Goal: Task Accomplishment & Management: Manage account settings

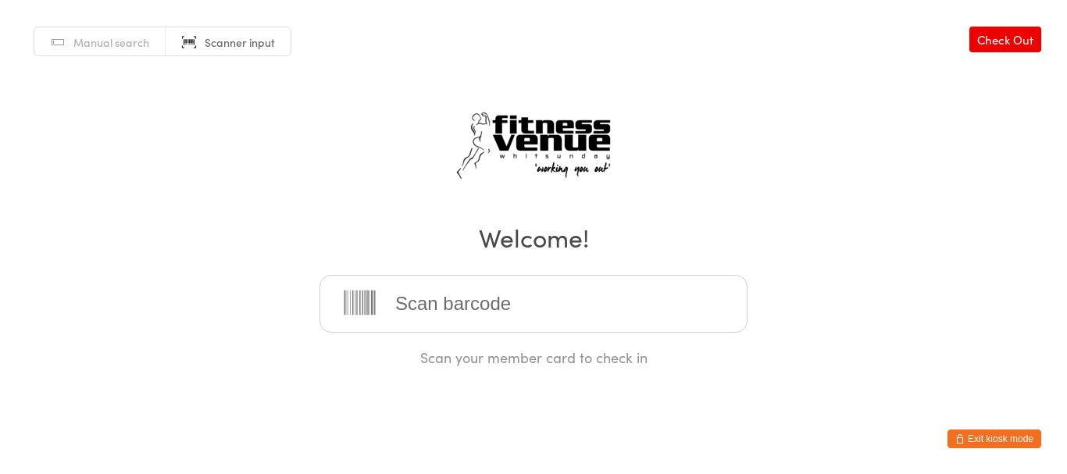
click at [970, 439] on button "Exit kiosk mode" at bounding box center [995, 439] width 94 height 19
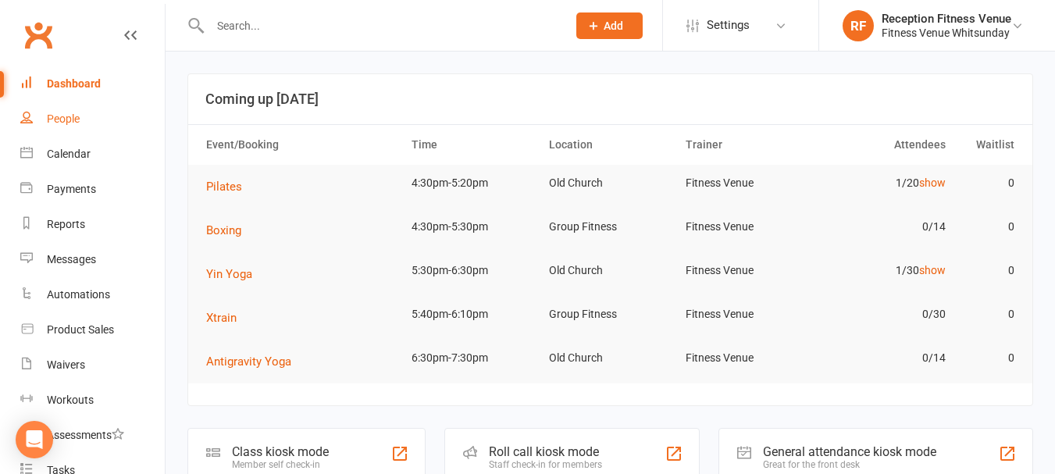
click at [65, 119] on div "People" at bounding box center [63, 118] width 33 height 12
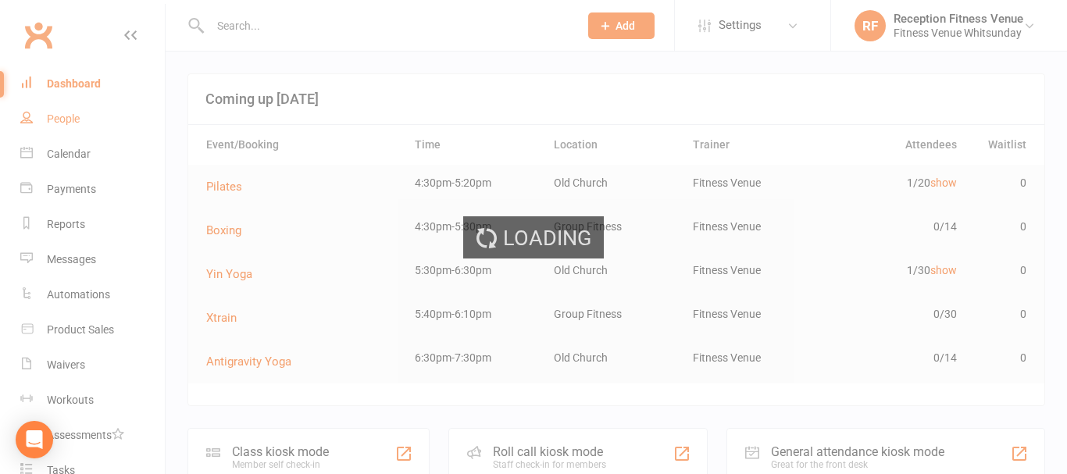
select select "100"
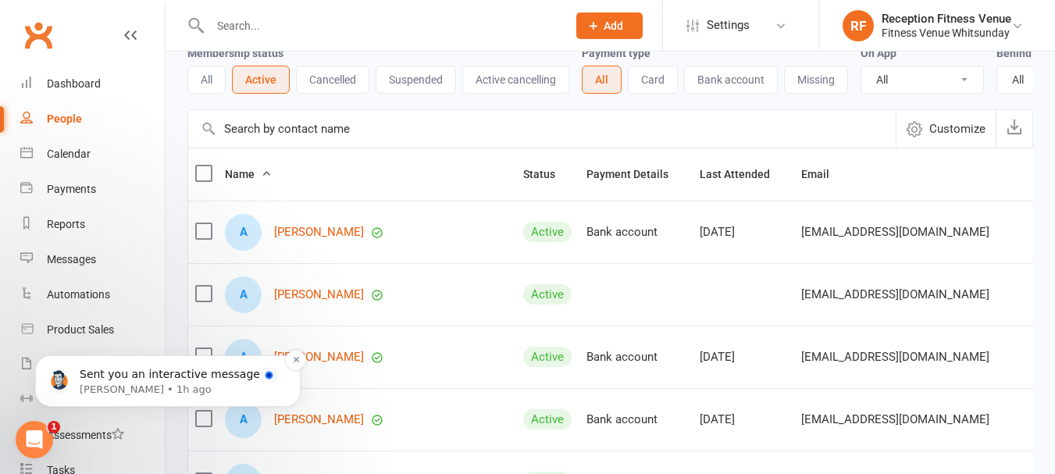
scroll to position [156, 0]
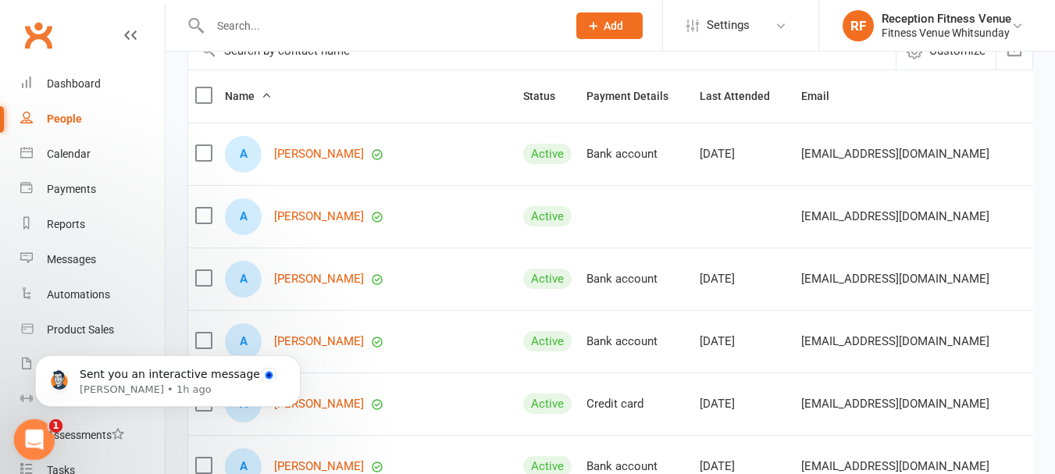
click at [39, 436] on icon "Open Intercom Messenger" at bounding box center [33, 438] width 26 height 26
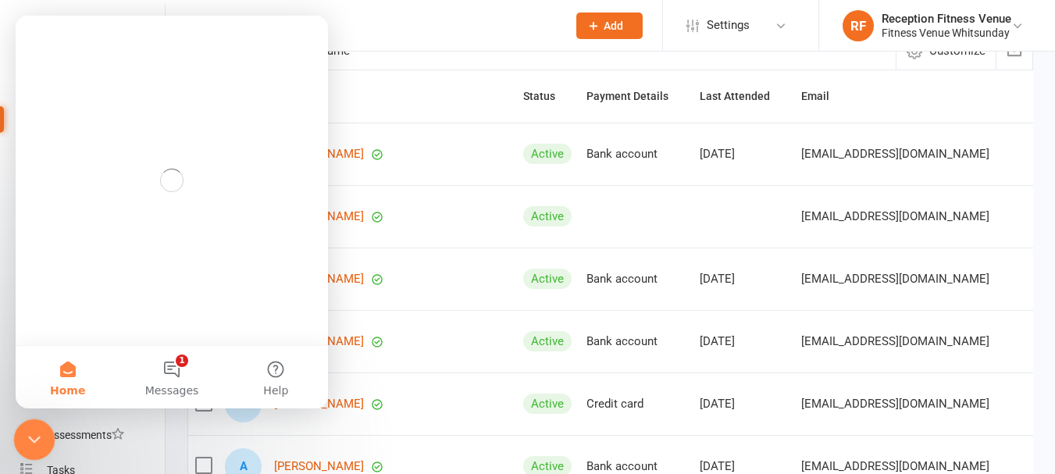
scroll to position [0, 0]
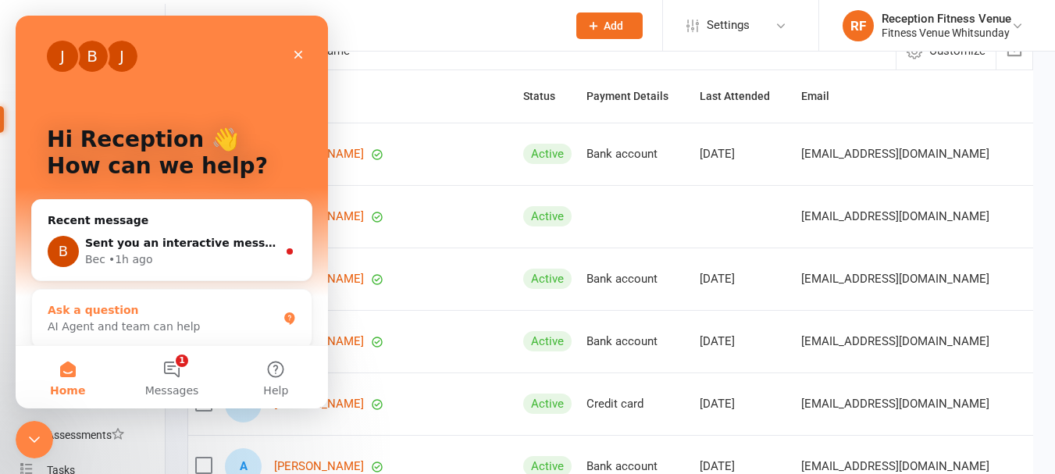
click at [108, 325] on div "AI Agent and team can help" at bounding box center [163, 327] width 230 height 16
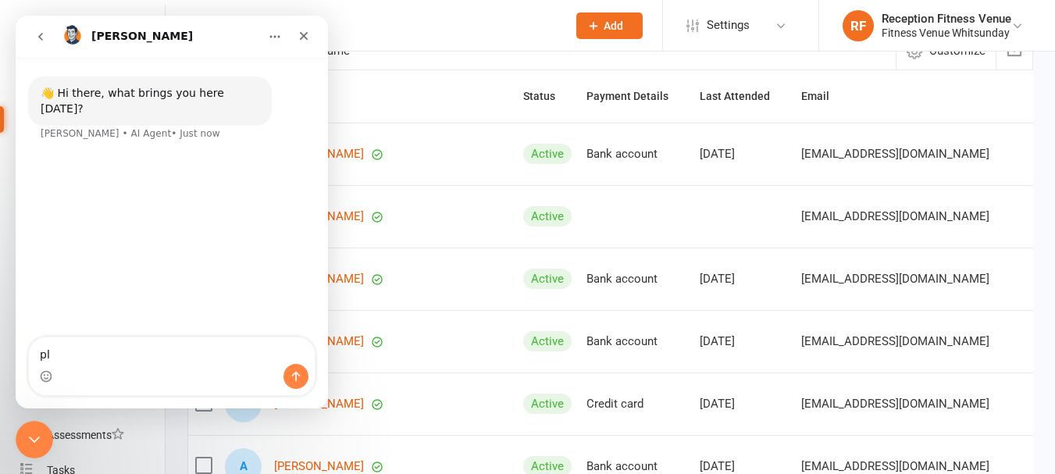
type textarea "p"
click at [41, 34] on icon "go back" at bounding box center [40, 37] width 5 height 8
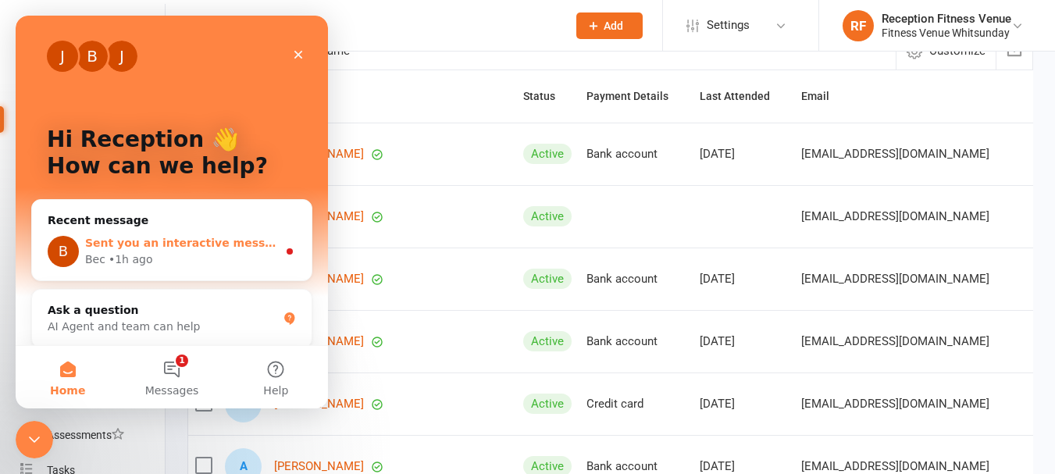
click at [131, 240] on span "Sent you an interactive message" at bounding box center [186, 243] width 202 height 12
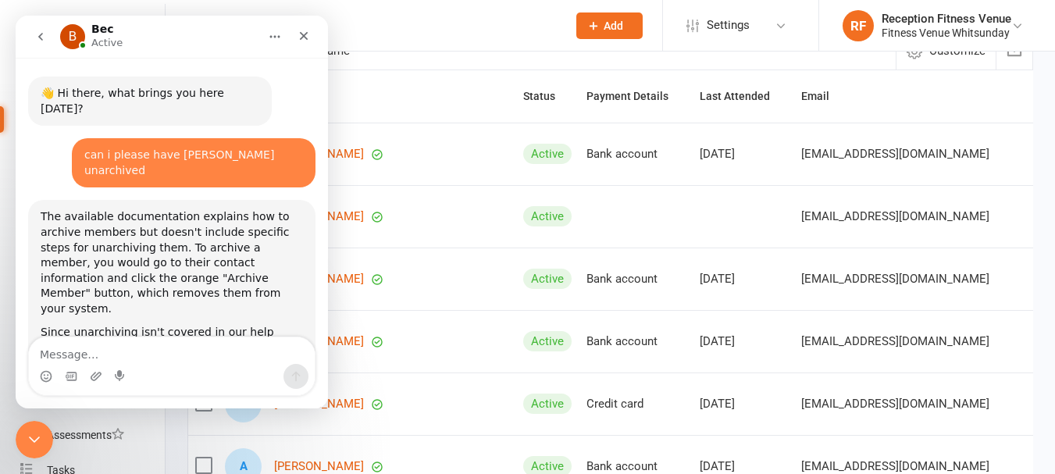
scroll to position [18, 0]
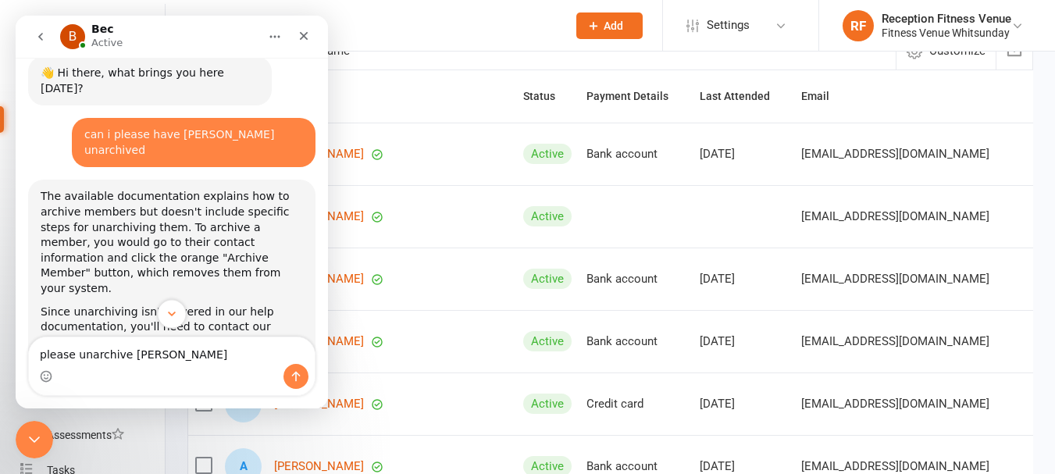
type textarea "please unarchive lindsay rosenblum"
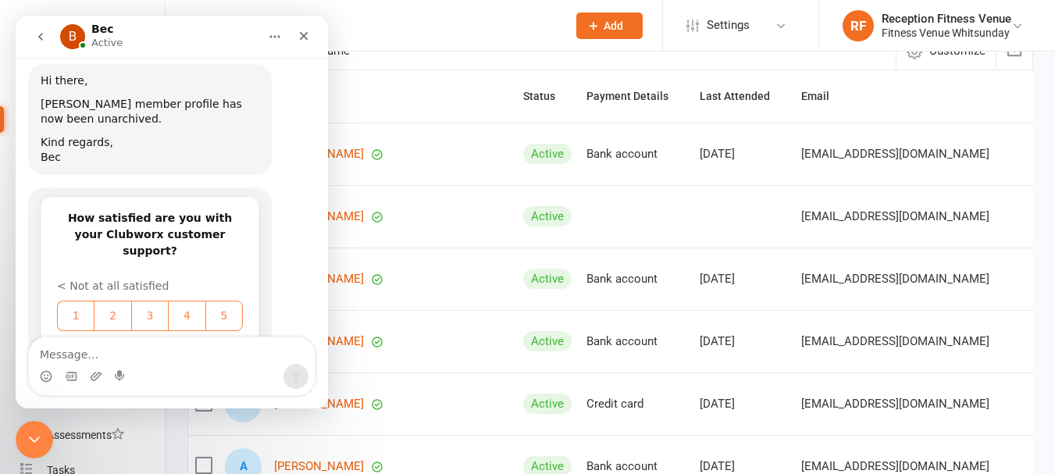
click at [438, 53] on input "text" at bounding box center [542, 50] width 708 height 37
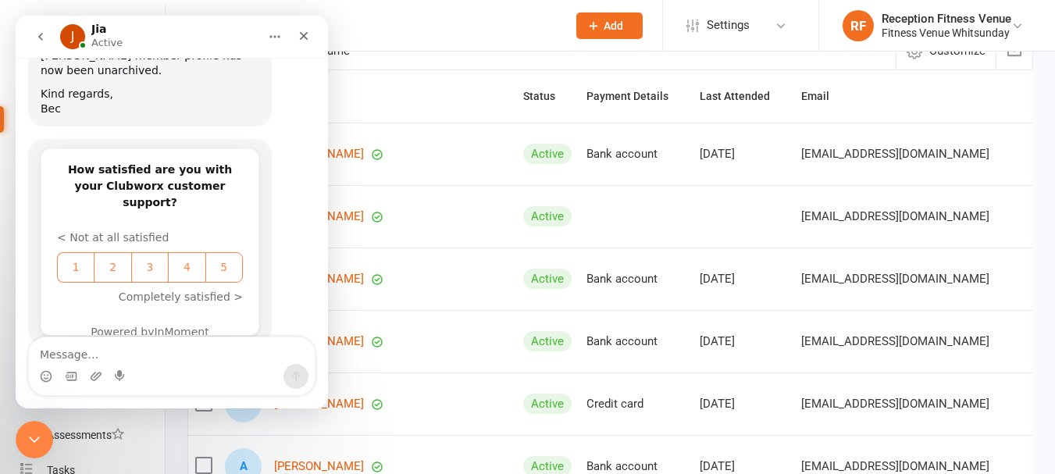
scroll to position [1197, 0]
click at [302, 29] on div "Close" at bounding box center [304, 36] width 28 height 28
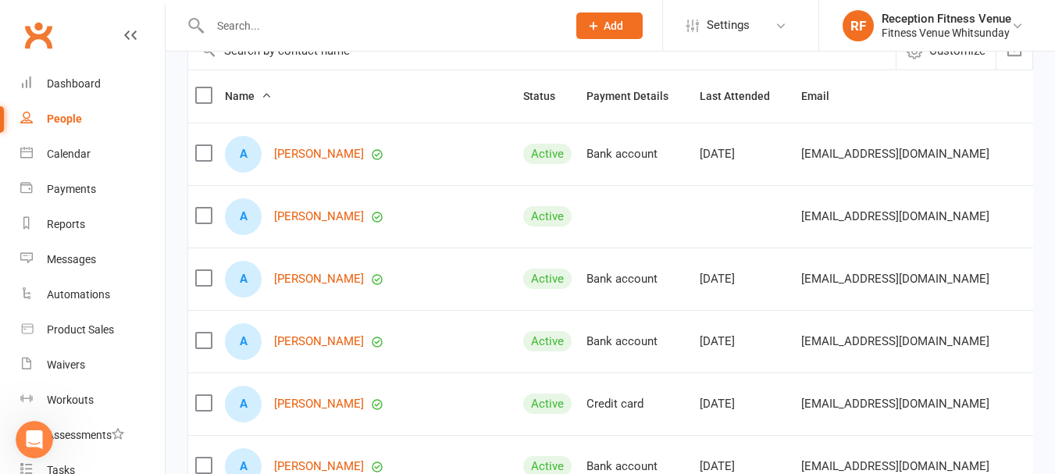
click at [285, 32] on input "text" at bounding box center [380, 26] width 351 height 22
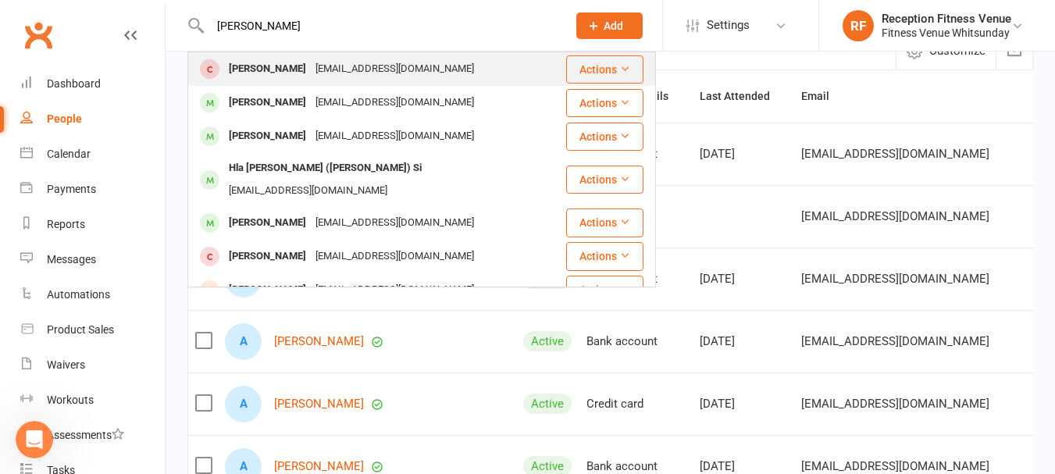
type input "lindsay rose"
click at [302, 70] on div "Lindsay Rosenblum" at bounding box center [267, 69] width 87 height 23
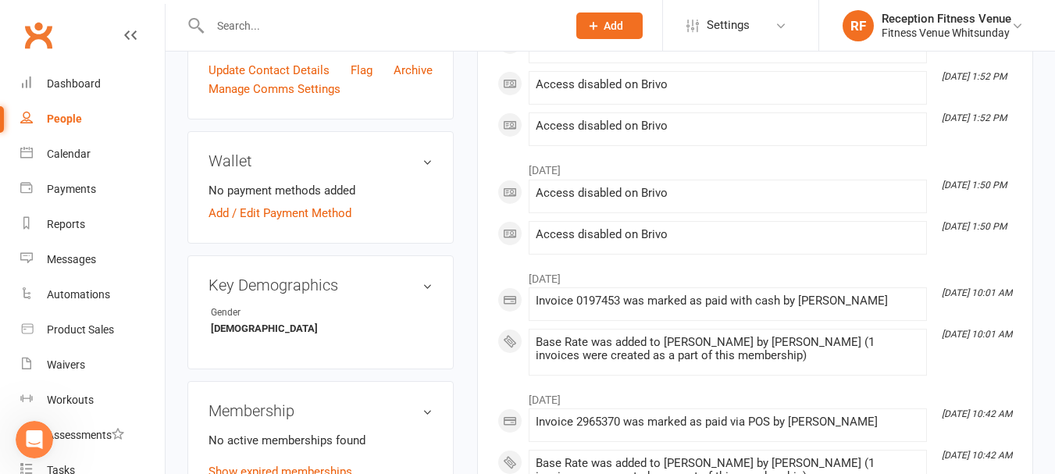
scroll to position [547, 0]
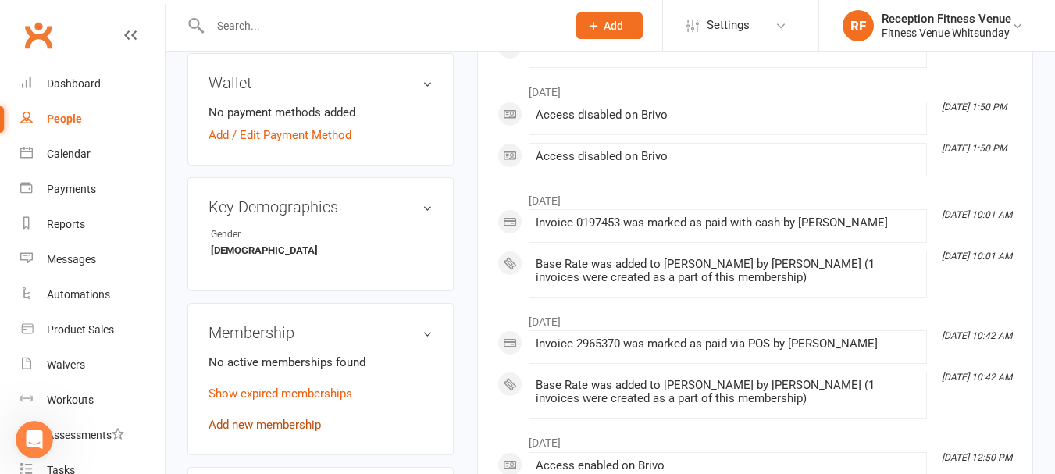
click at [273, 425] on link "Add new membership" at bounding box center [265, 425] width 112 height 14
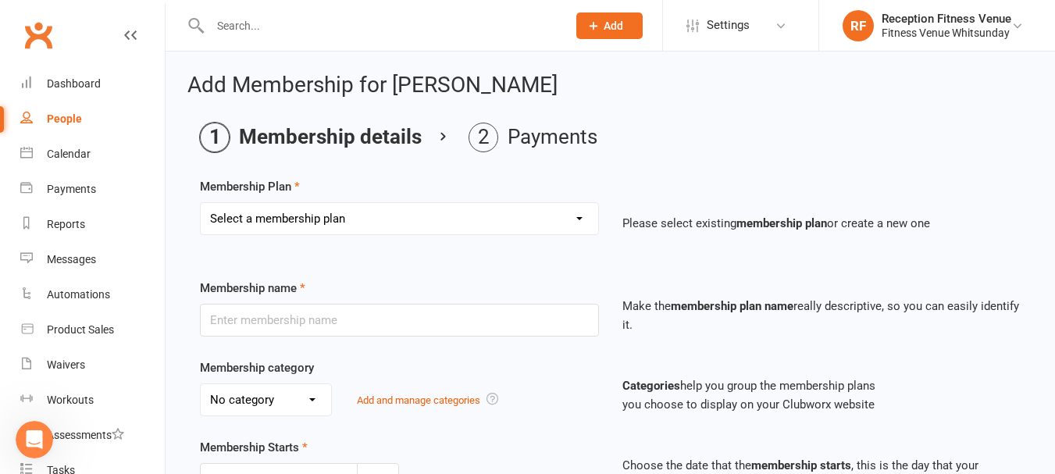
click at [363, 222] on select "Select a membership plan Create new Membership Plan Regular Access Ongoing Regu…" at bounding box center [400, 218] width 398 height 31
click at [283, 344] on div "Membership name Make the membership plan name really descriptive, so you can ea…" at bounding box center [610, 319] width 844 height 80
click at [288, 324] on input "text" at bounding box center [399, 320] width 399 height 33
click at [224, 322] on input "1 Week" at bounding box center [399, 320] width 399 height 33
click at [220, 326] on input "1 Week" at bounding box center [399, 320] width 399 height 33
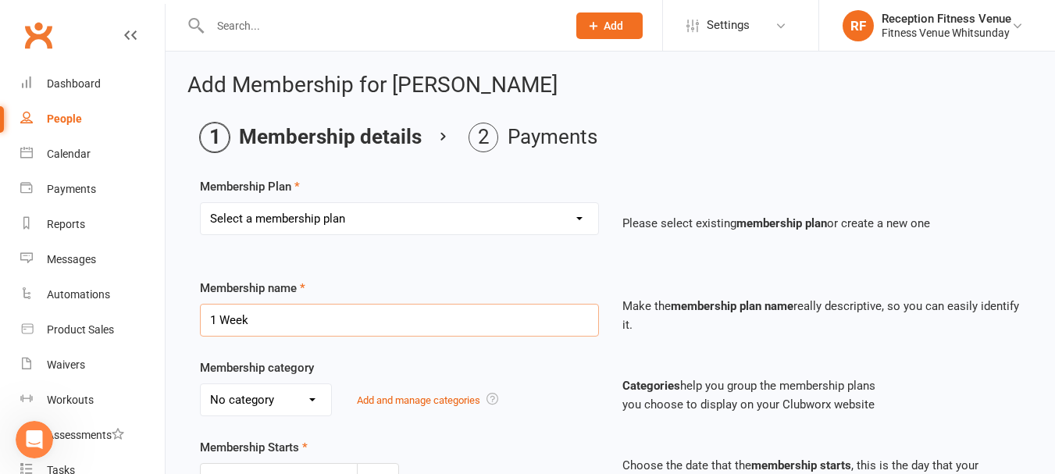
click at [210, 325] on input "1 Week" at bounding box center [399, 320] width 399 height 33
click at [220, 319] on input "1 Week" at bounding box center [399, 320] width 399 height 33
type input "2 Week"
click at [303, 233] on select "Select a membership plan Create new Membership Plan Regular Access Ongoing Regu…" at bounding box center [400, 218] width 398 height 31
select select "23"
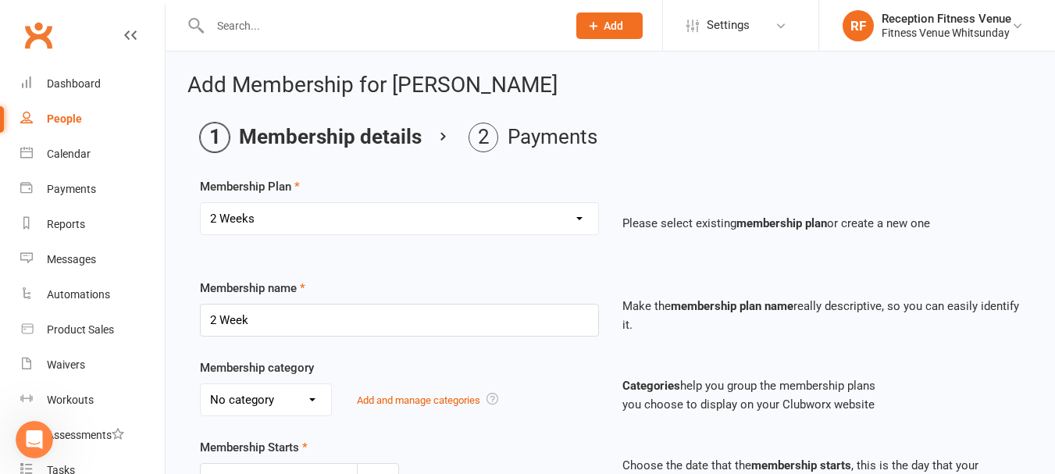
click at [201, 203] on select "Select a membership plan Create new Membership Plan Regular Access Ongoing Regu…" at bounding box center [400, 218] width 398 height 31
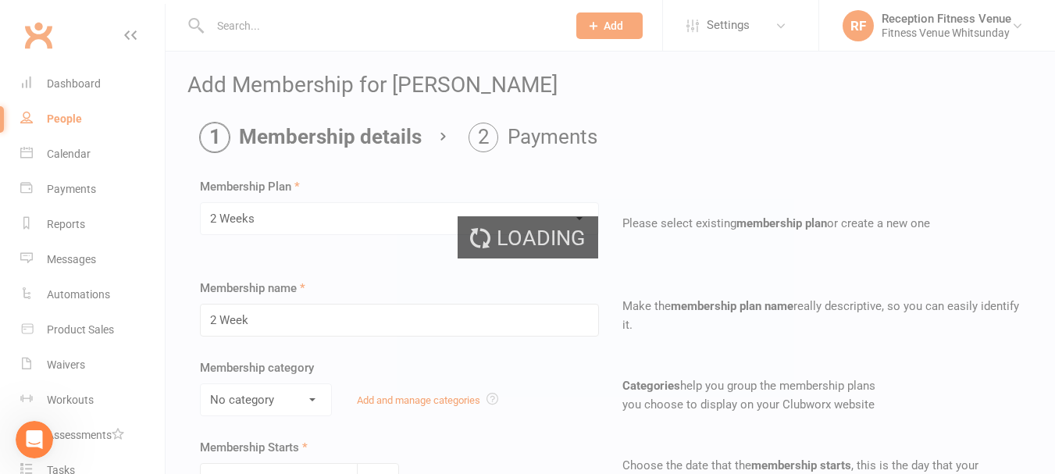
type input "2 Weeks"
select select "2"
type input "2"
select select "1"
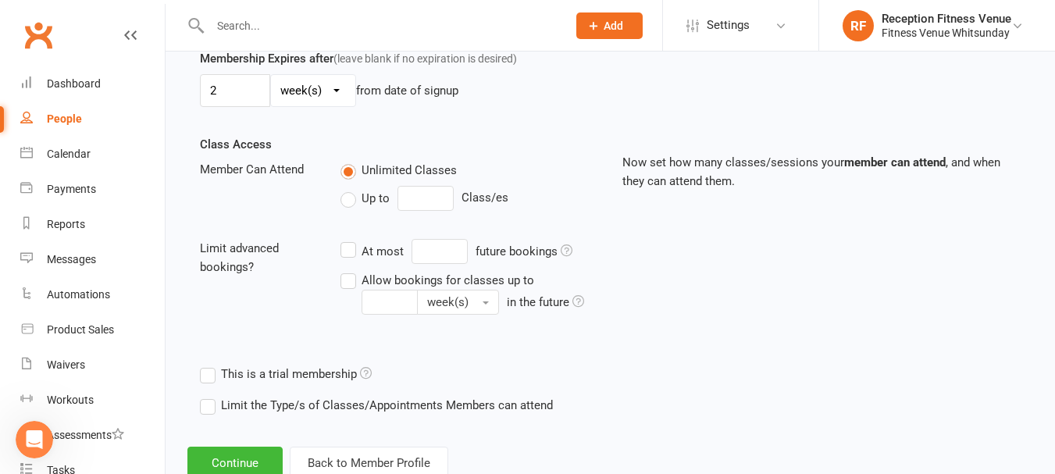
scroll to position [519, 0]
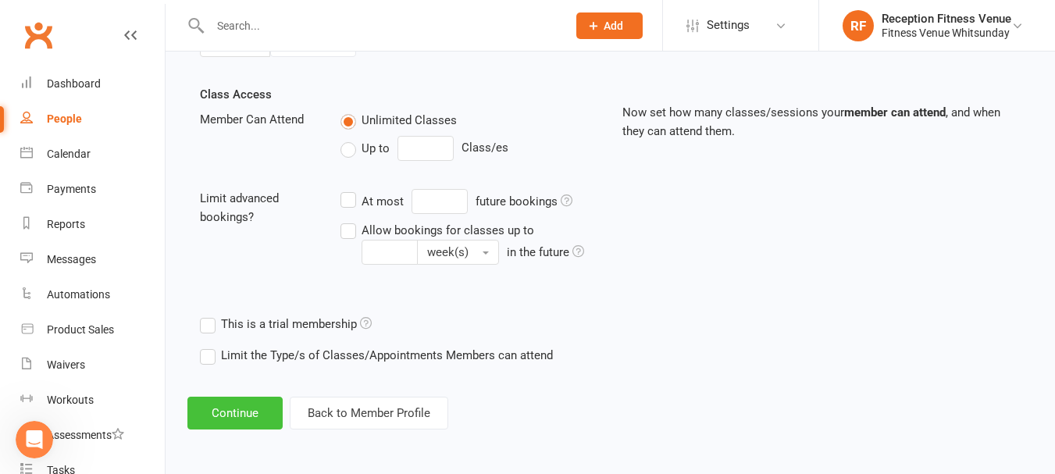
click at [231, 416] on button "Continue" at bounding box center [234, 413] width 95 height 33
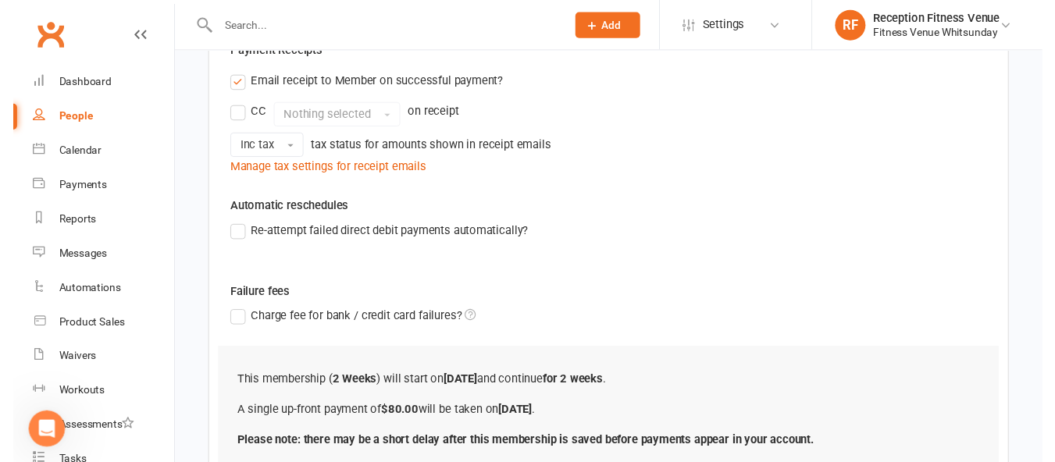
scroll to position [439, 0]
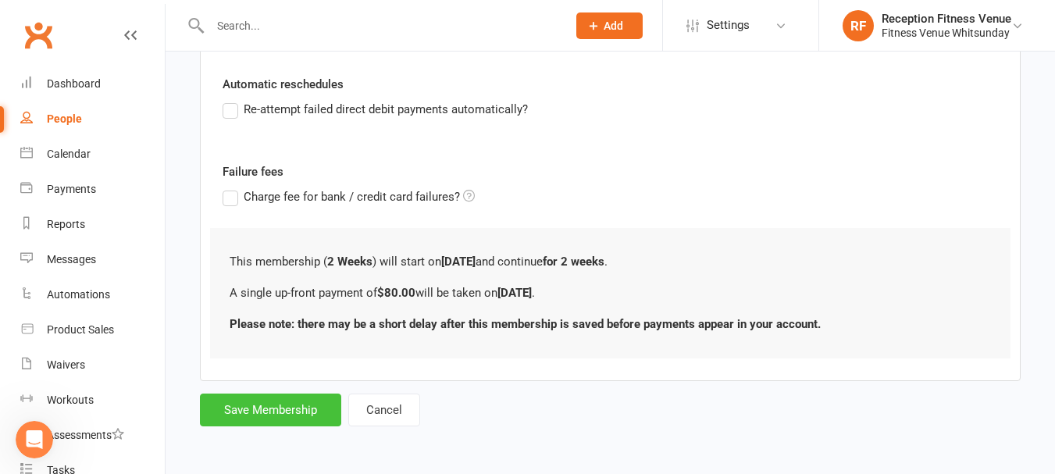
click at [266, 416] on button "Save Membership" at bounding box center [270, 410] width 141 height 33
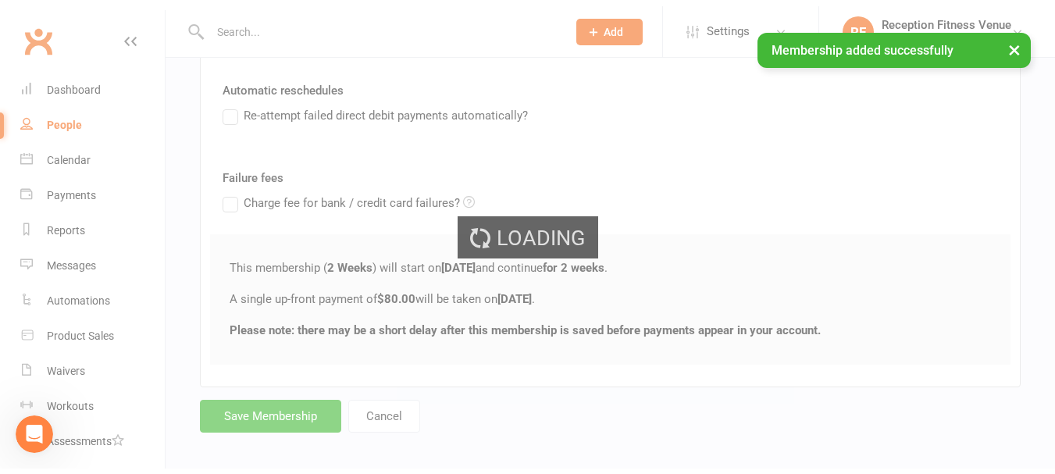
scroll to position [1197, 0]
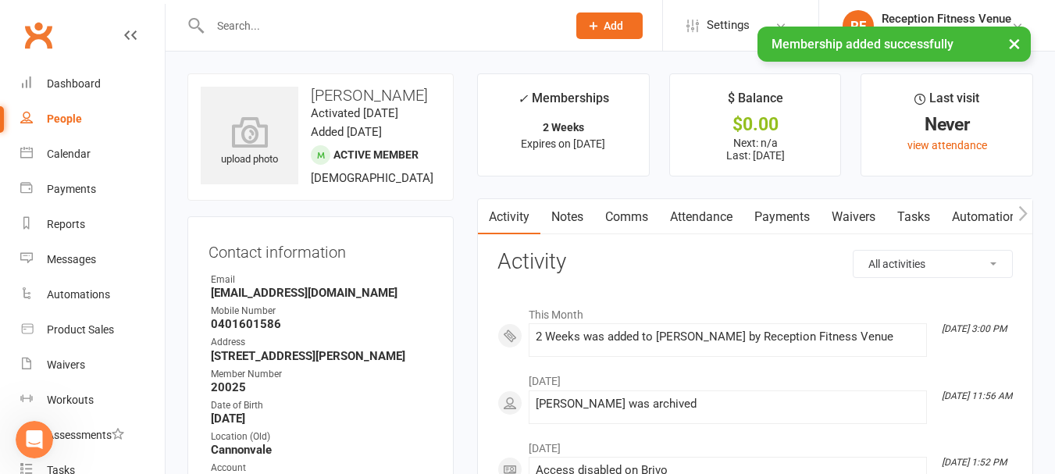
click at [773, 220] on link "Payments" at bounding box center [782, 217] width 77 height 36
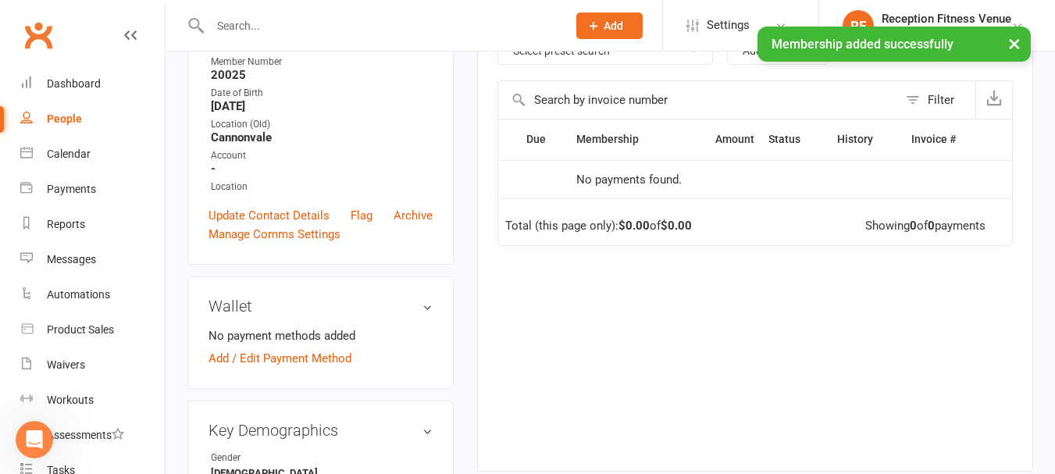
scroll to position [156, 0]
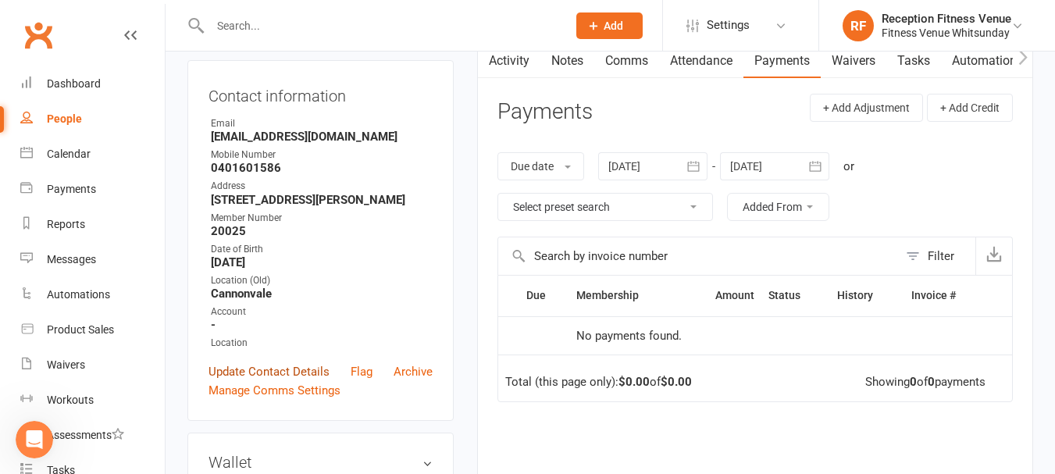
click at [284, 381] on link "Update Contact Details" at bounding box center [269, 371] width 121 height 19
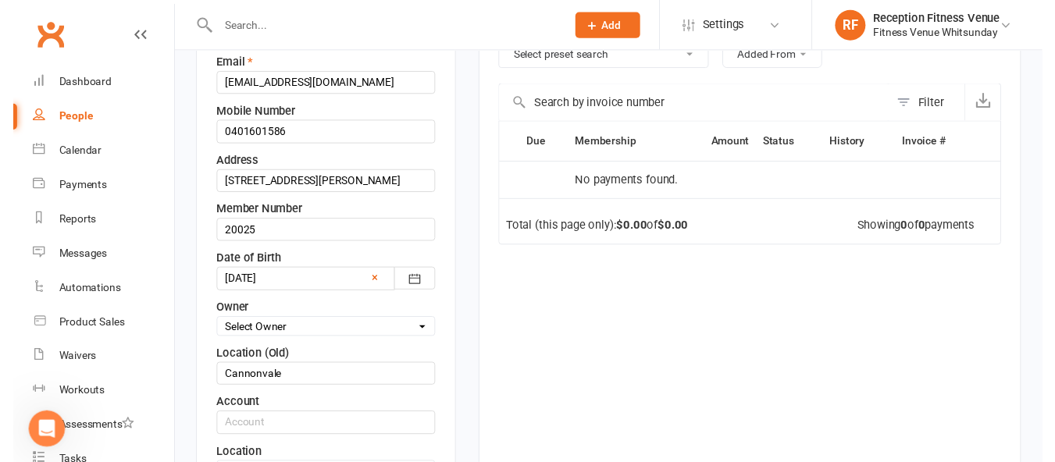
scroll to position [386, 0]
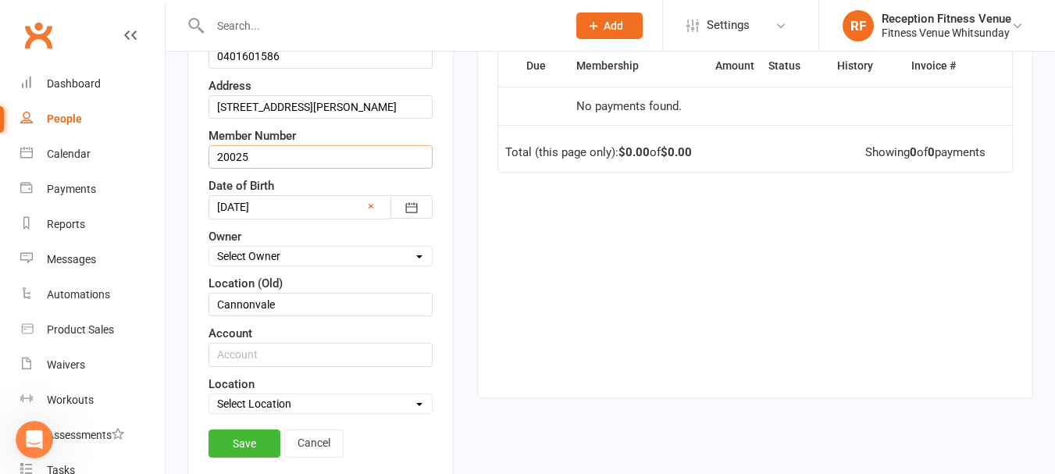
click at [311, 169] on input "20025" at bounding box center [321, 156] width 224 height 23
type input "2"
type input "21531"
click at [255, 458] on link "Save" at bounding box center [245, 444] width 72 height 28
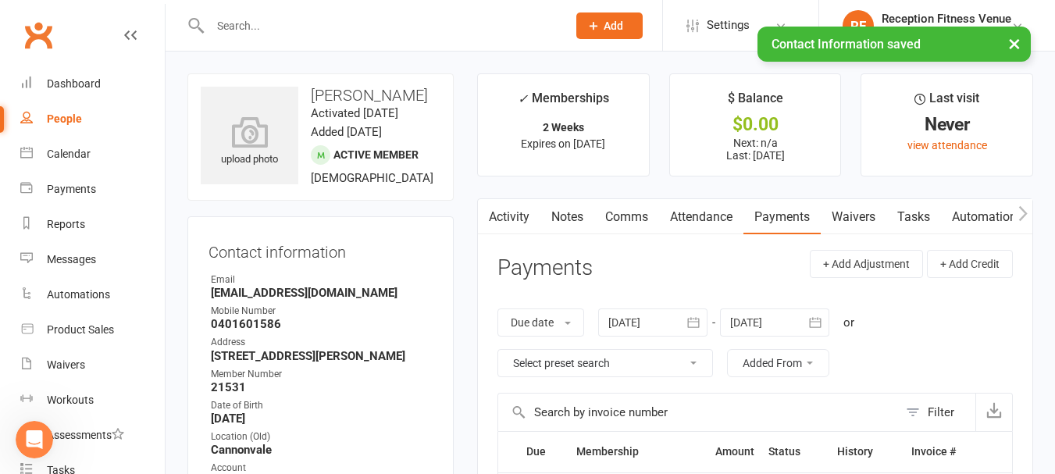
scroll to position [78, 0]
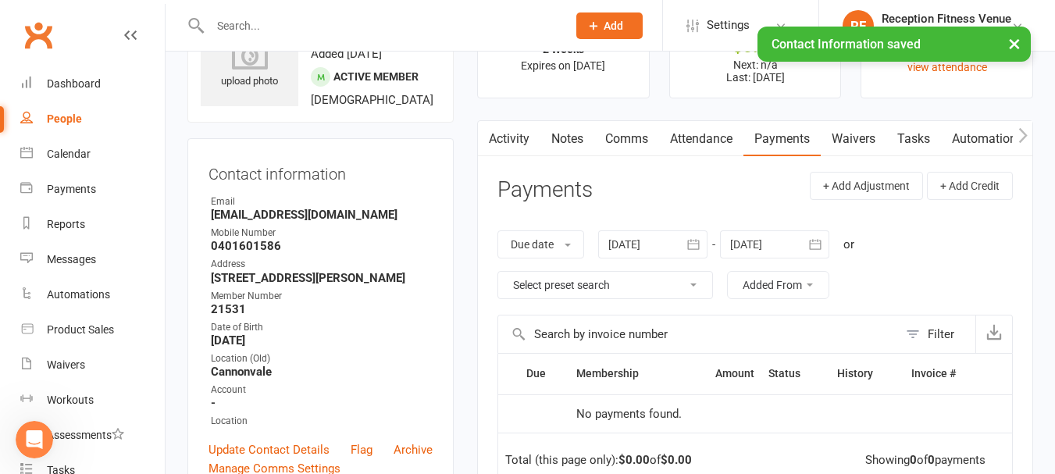
click at [767, 137] on link "Payments" at bounding box center [782, 139] width 77 height 36
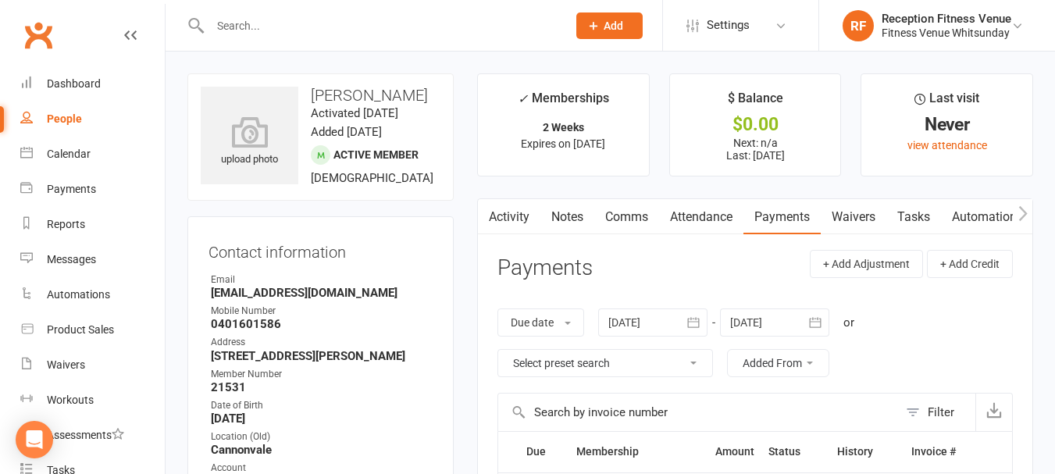
scroll to position [156, 0]
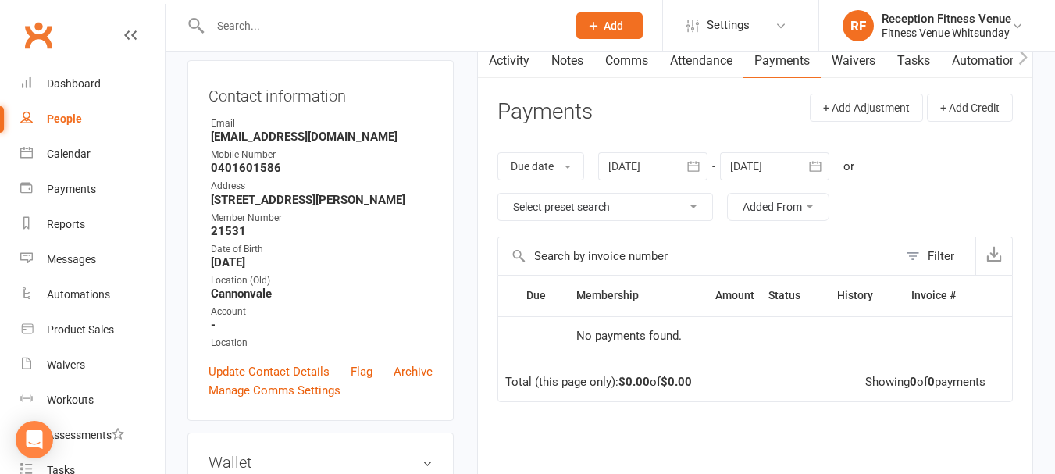
click at [696, 163] on icon "button" at bounding box center [694, 167] width 16 height 16
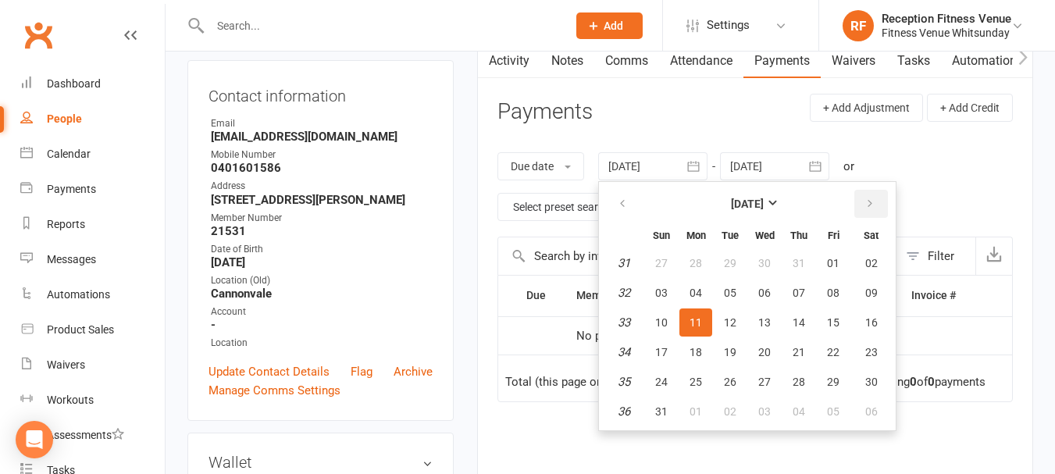
click at [876, 206] on icon "button" at bounding box center [870, 204] width 11 height 12
drag, startPoint x: 776, startPoint y: 285, endPoint x: 785, endPoint y: 286, distance: 8.6
click at [777, 285] on button "10" at bounding box center [764, 293] width 33 height 28
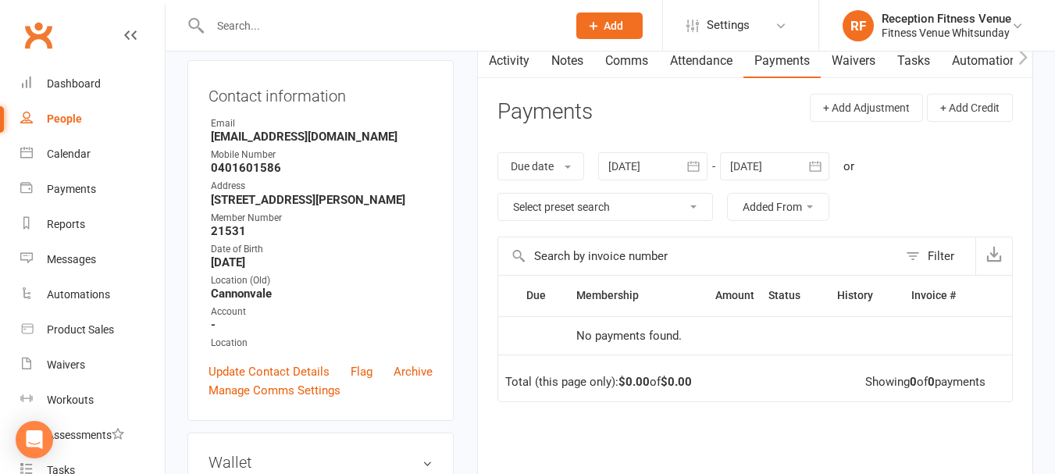
click at [687, 166] on icon "button" at bounding box center [694, 167] width 16 height 16
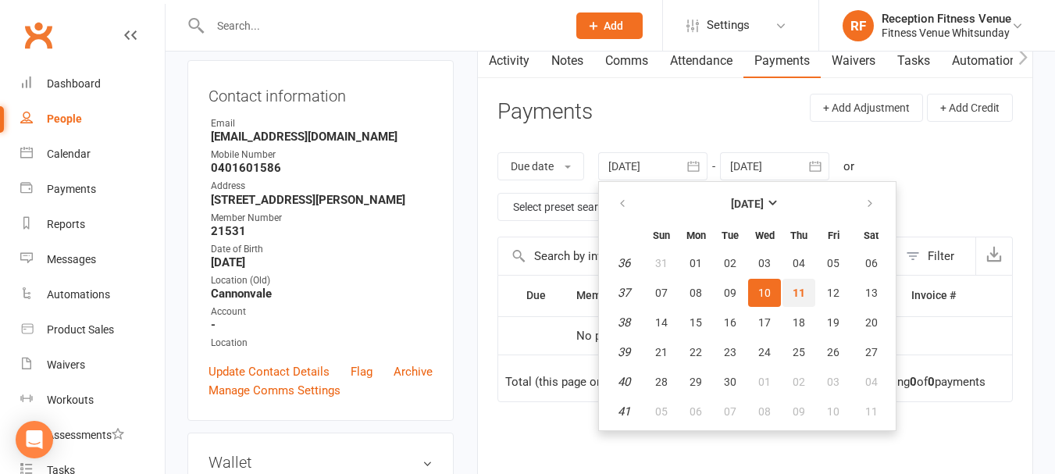
click at [797, 294] on span "11" at bounding box center [799, 293] width 12 height 12
type input "11 Sep 2025"
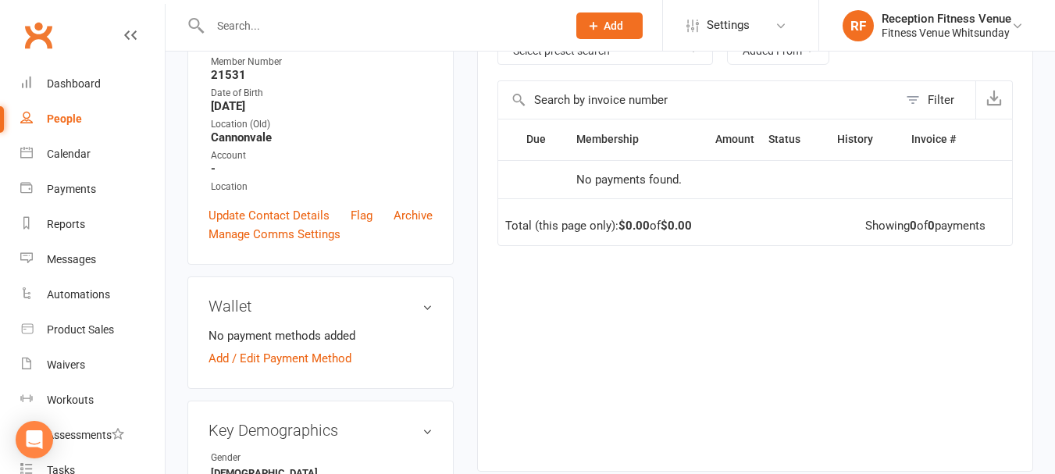
scroll to position [156, 0]
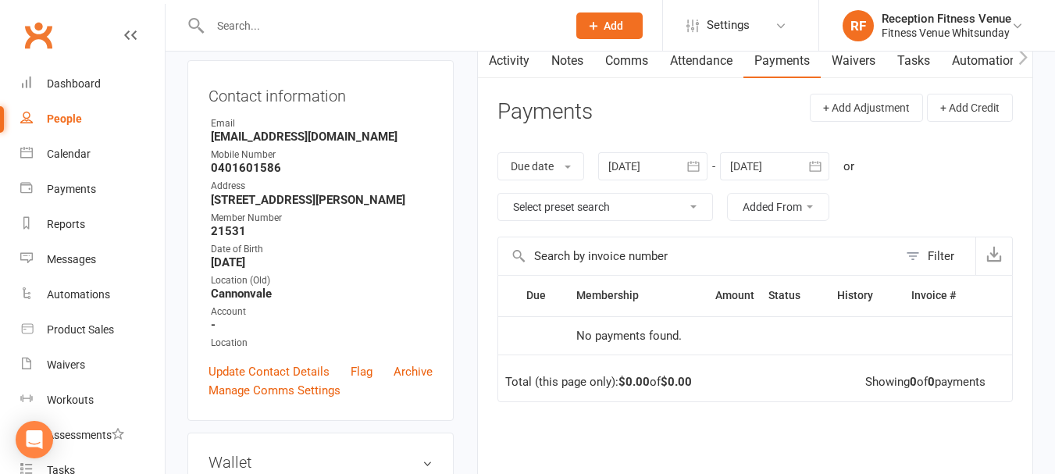
click at [699, 171] on icon "button" at bounding box center [693, 166] width 12 height 10
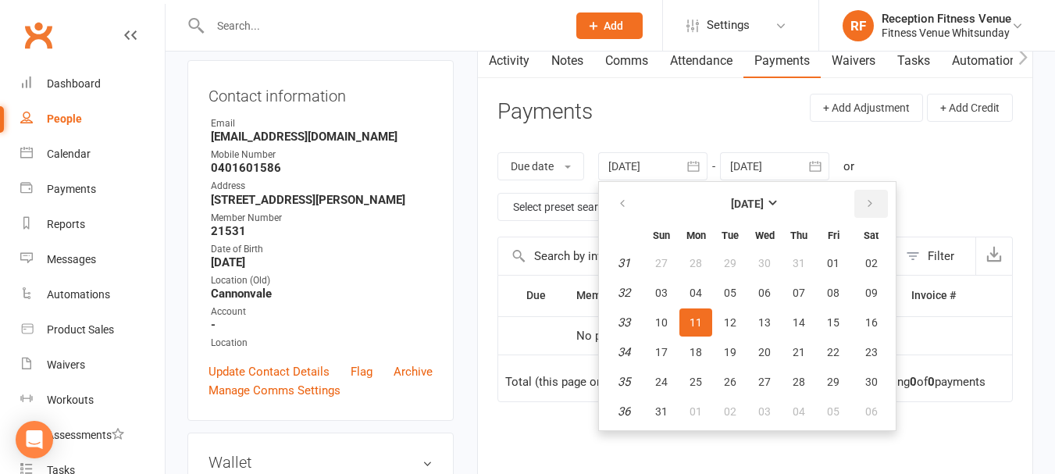
click at [876, 199] on icon "button" at bounding box center [870, 204] width 11 height 12
click at [805, 295] on span "11" at bounding box center [799, 293] width 12 height 12
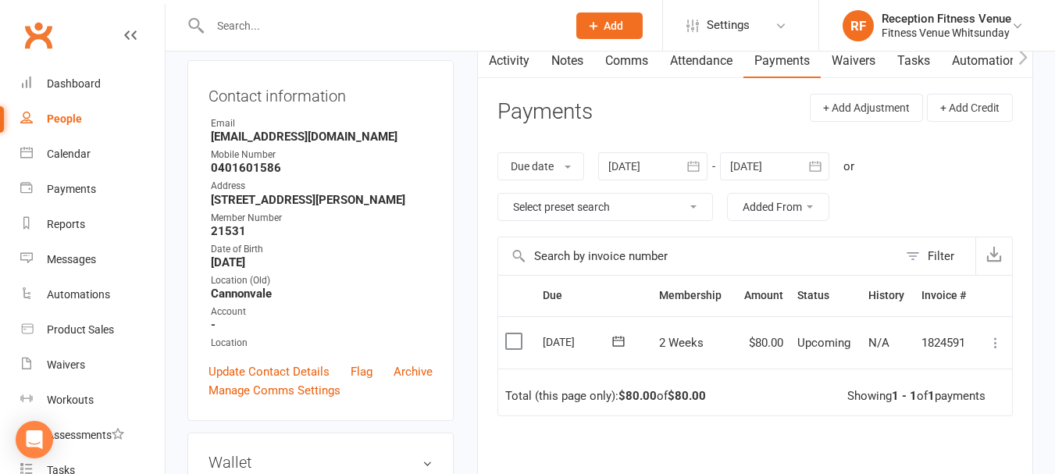
click at [694, 159] on icon "button" at bounding box center [694, 167] width 16 height 16
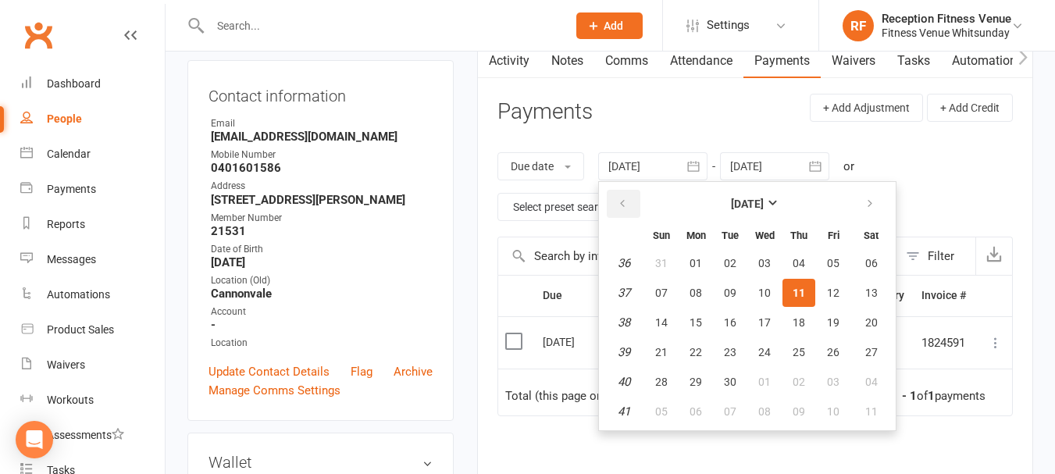
click at [627, 205] on icon "button" at bounding box center [622, 204] width 11 height 12
click at [827, 255] on button "01" at bounding box center [833, 263] width 33 height 28
type input "01 Aug 2025"
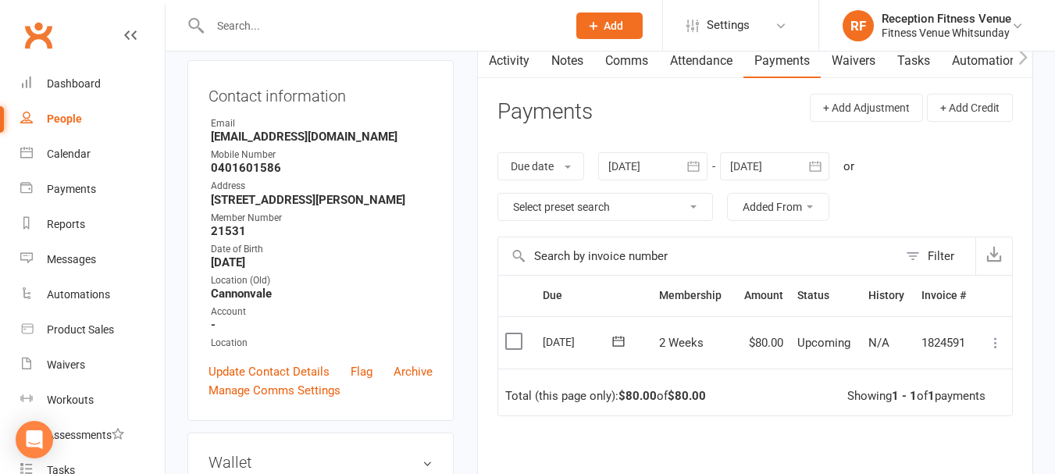
click at [698, 168] on icon "button" at bounding box center [694, 167] width 16 height 16
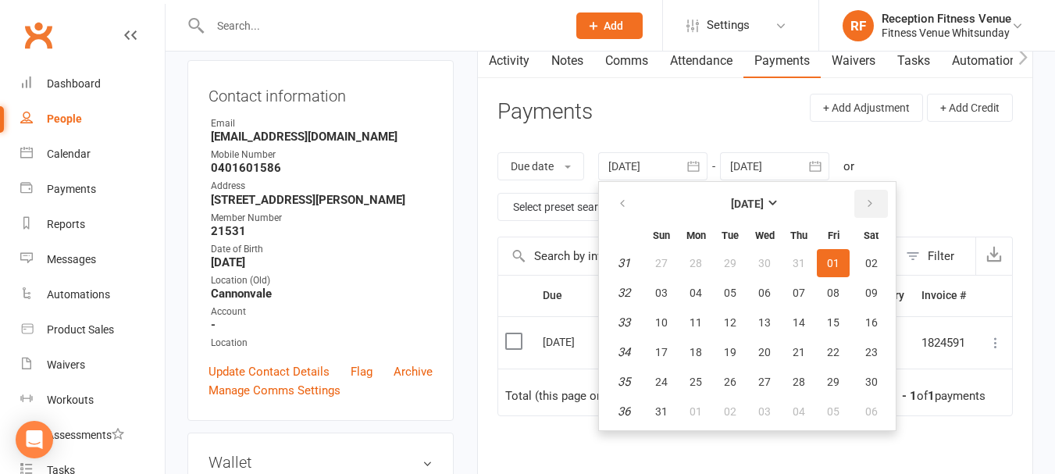
click at [876, 191] on button "button" at bounding box center [872, 204] width 34 height 28
click at [513, 347] on label at bounding box center [515, 342] width 21 height 16
click at [513, 334] on input "checkbox" at bounding box center [510, 334] width 10 height 0
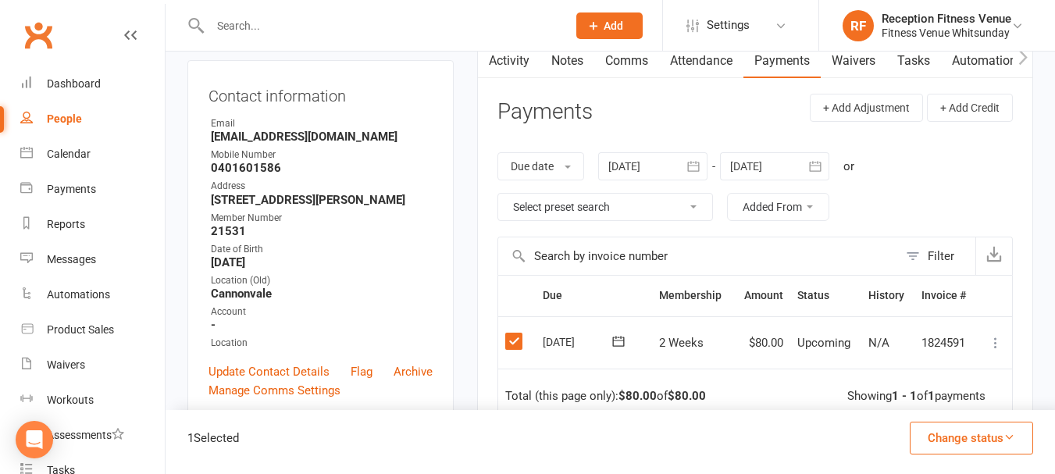
click at [985, 434] on button "Change status" at bounding box center [971, 438] width 123 height 33
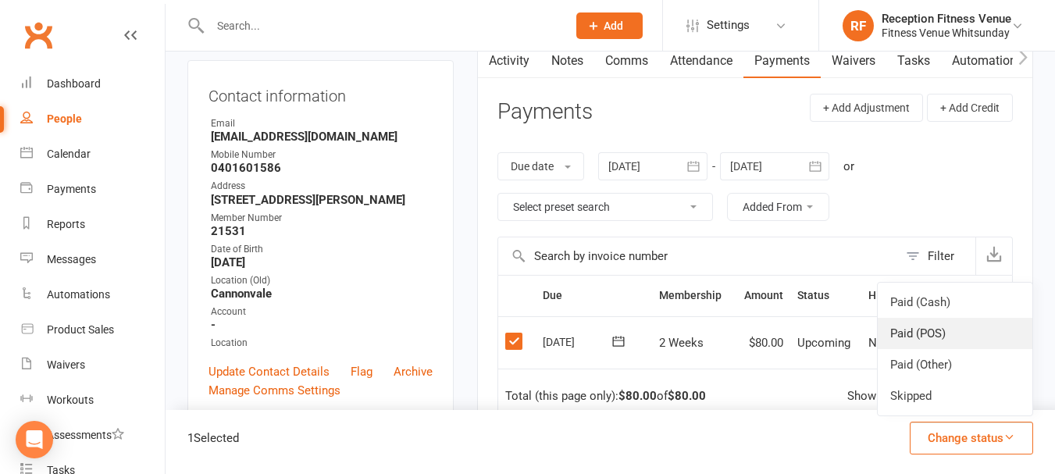
click at [911, 339] on link "Paid (POS)" at bounding box center [955, 333] width 155 height 31
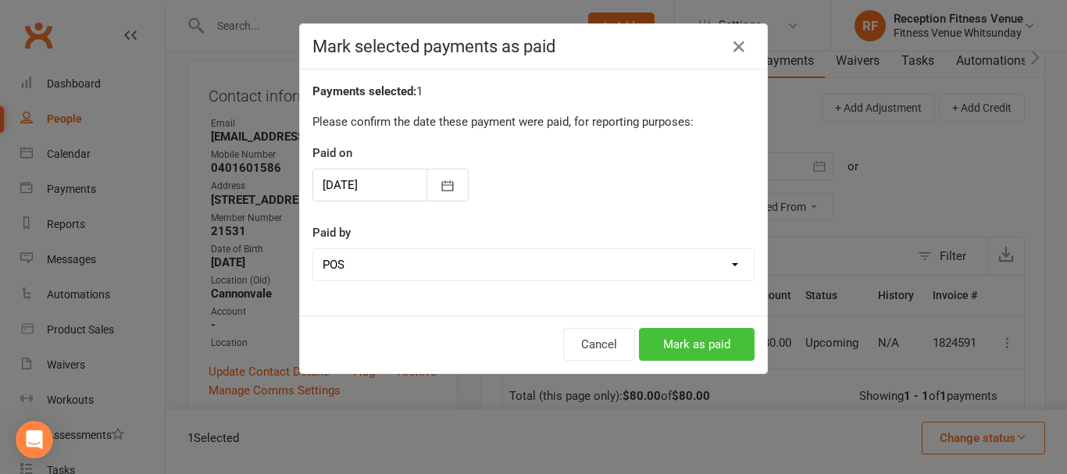
click at [646, 338] on button "Mark as paid" at bounding box center [697, 344] width 116 height 33
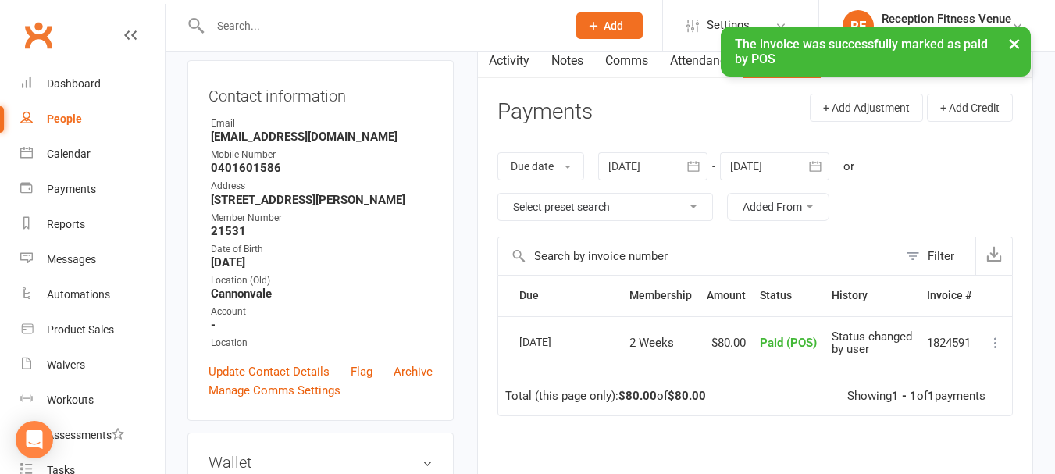
click at [83, 107] on link "People" at bounding box center [92, 119] width 145 height 35
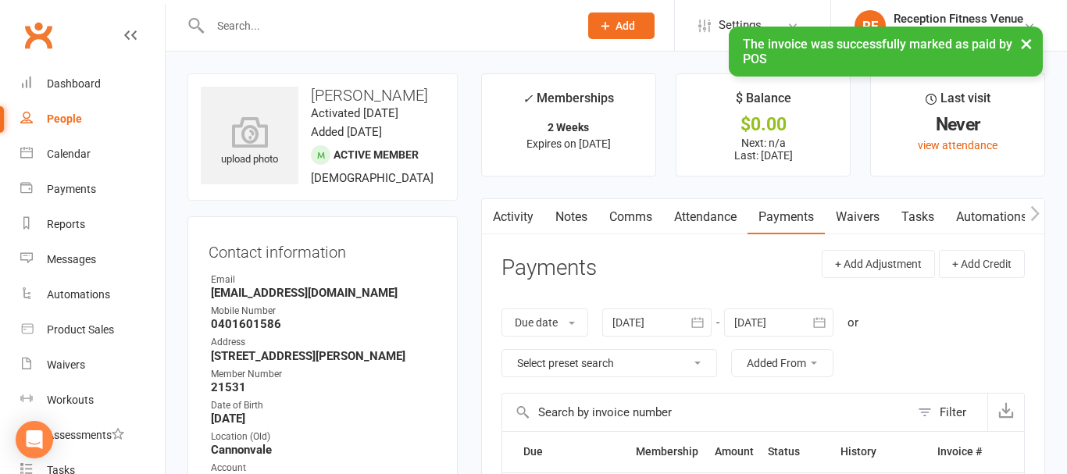
select select "100"
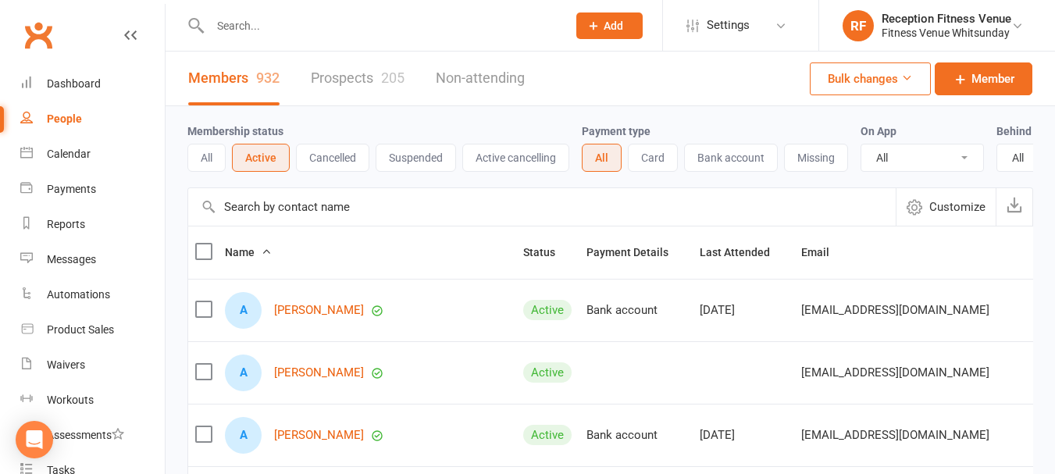
click at [84, 105] on link "People" at bounding box center [92, 119] width 145 height 35
click at [70, 119] on div "People" at bounding box center [64, 118] width 35 height 12
click at [251, 31] on input "text" at bounding box center [380, 26] width 351 height 22
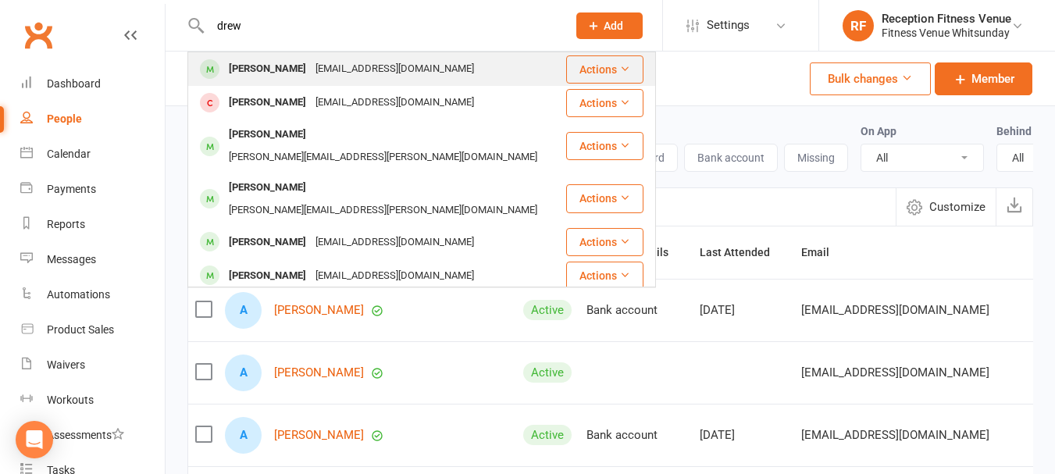
type input "drew"
click at [328, 80] on div "Drewcolliver@gmail.com" at bounding box center [395, 69] width 168 height 23
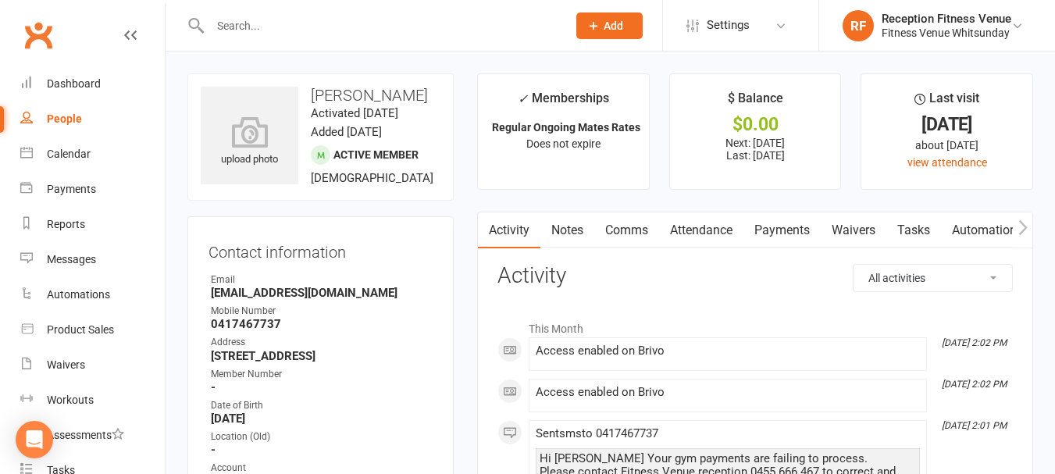
click at [758, 218] on link "Payments" at bounding box center [782, 230] width 77 height 36
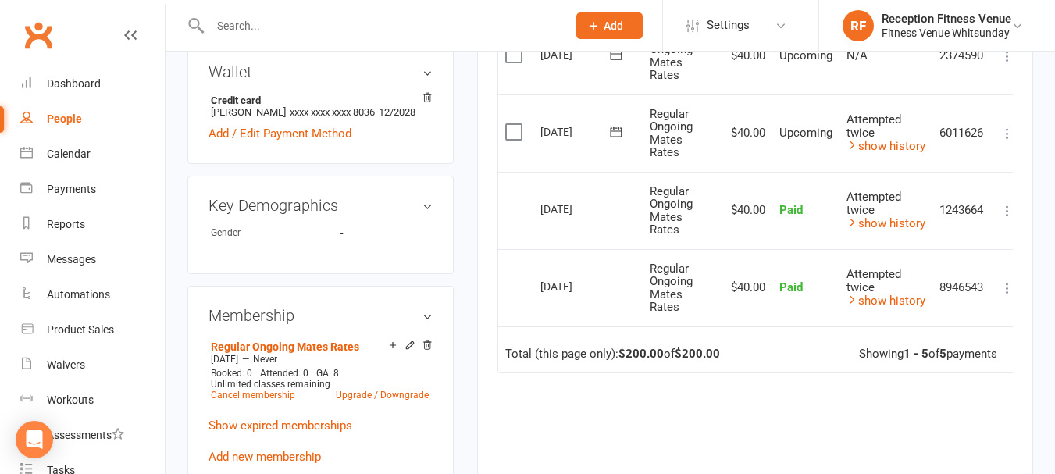
scroll to position [469, 0]
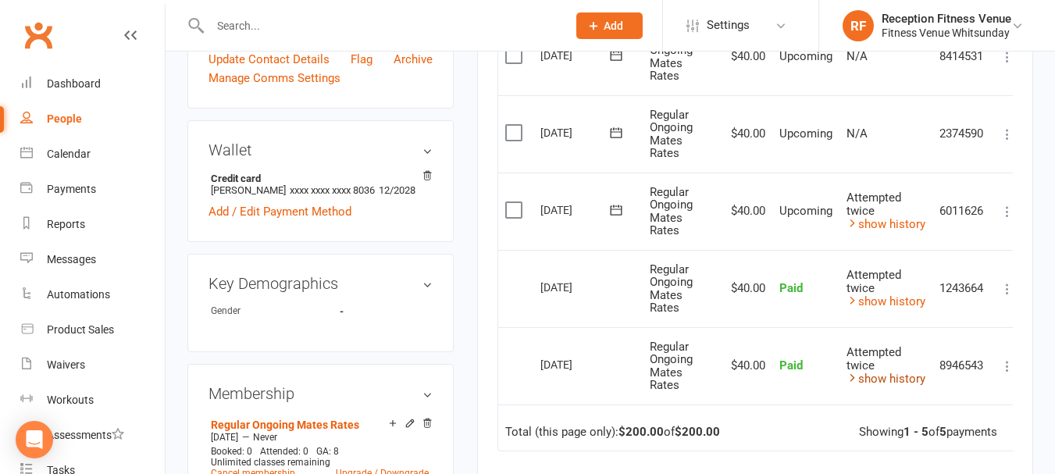
click at [907, 381] on link "show history" at bounding box center [886, 379] width 79 height 14
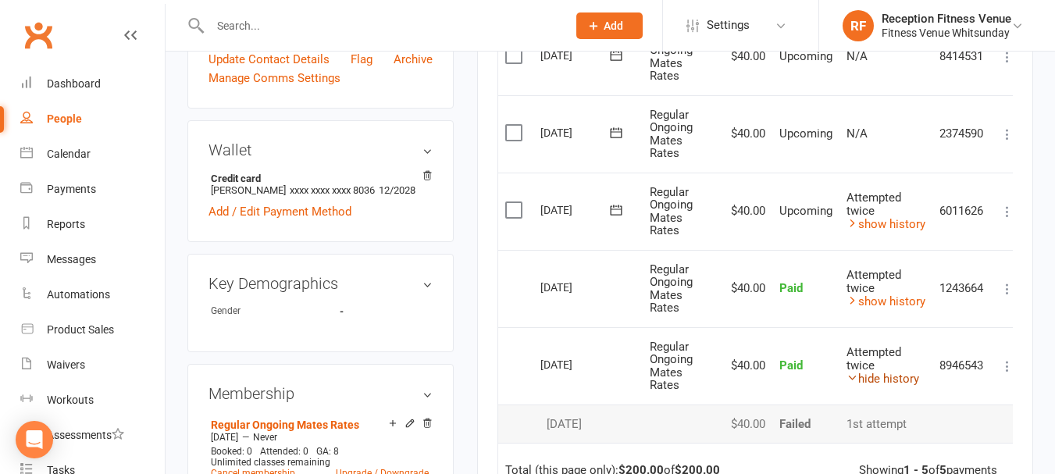
click at [907, 381] on link "hide history" at bounding box center [883, 379] width 73 height 14
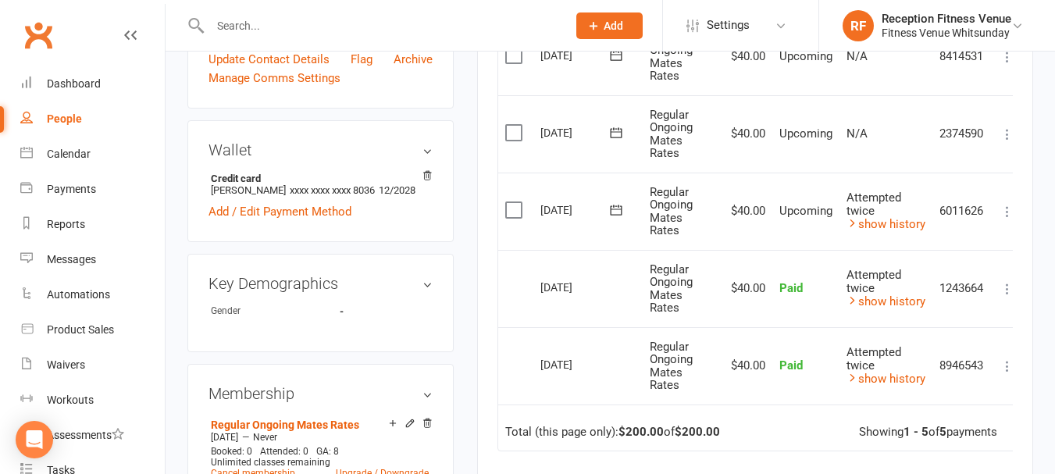
click at [72, 120] on div "People" at bounding box center [64, 118] width 35 height 12
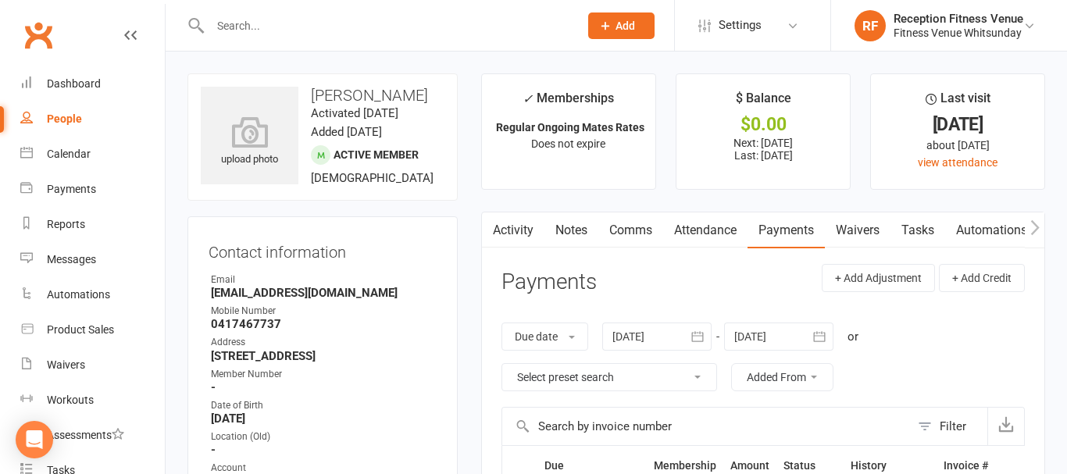
select select "100"
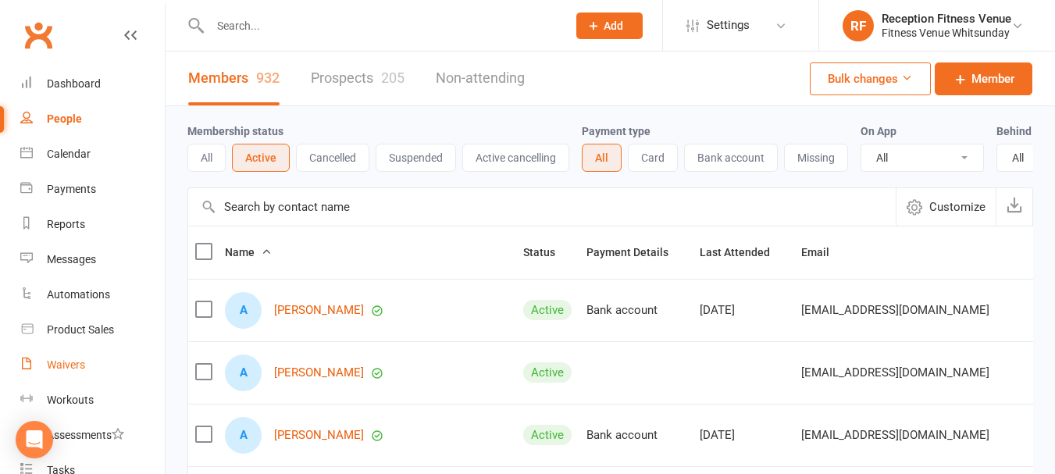
click at [71, 372] on link "Waivers" at bounding box center [92, 365] width 145 height 35
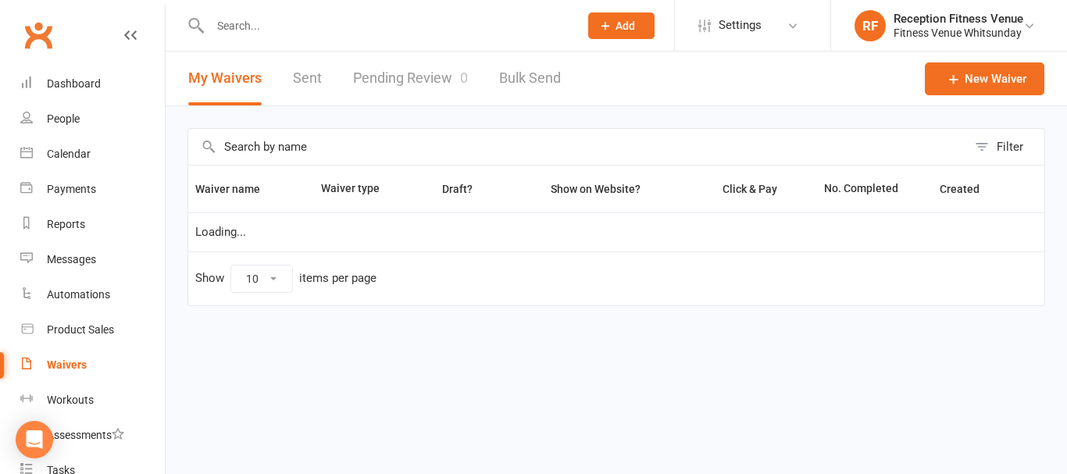
select select "50"
click at [378, 69] on link "Pending Review 0" at bounding box center [410, 79] width 115 height 54
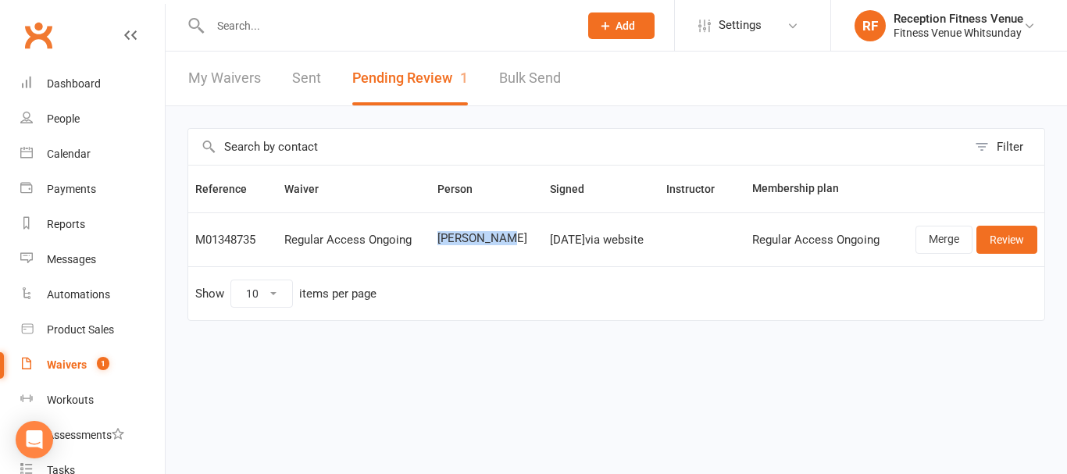
drag, startPoint x: 501, startPoint y: 239, endPoint x: 420, endPoint y: 241, distance: 80.5
click at [420, 241] on tr "M01348735 Regular Access Ongoing Ciara Lynch Sep 11, 2025 via website Regular A…" at bounding box center [616, 239] width 856 height 54
copy tr "Ciara Lynch"
click at [1005, 237] on link "Review" at bounding box center [1006, 240] width 61 height 28
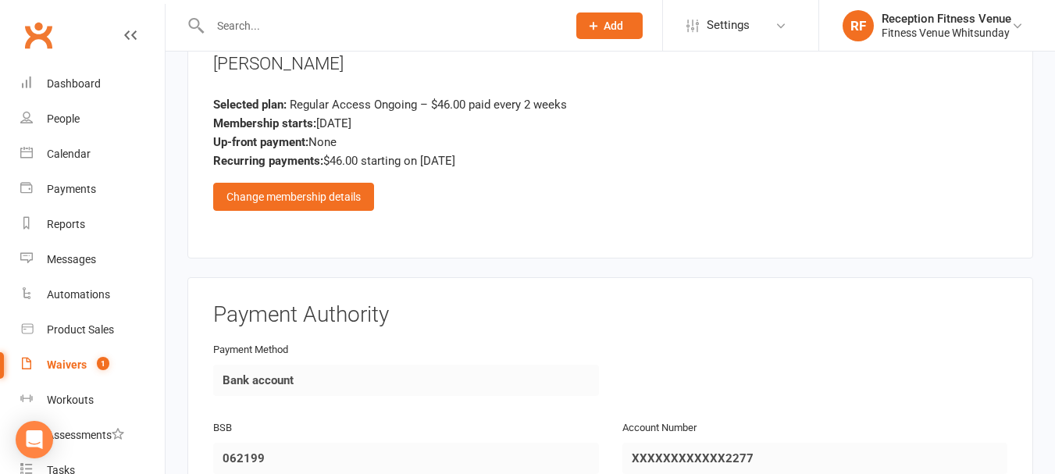
scroll to position [2315, 0]
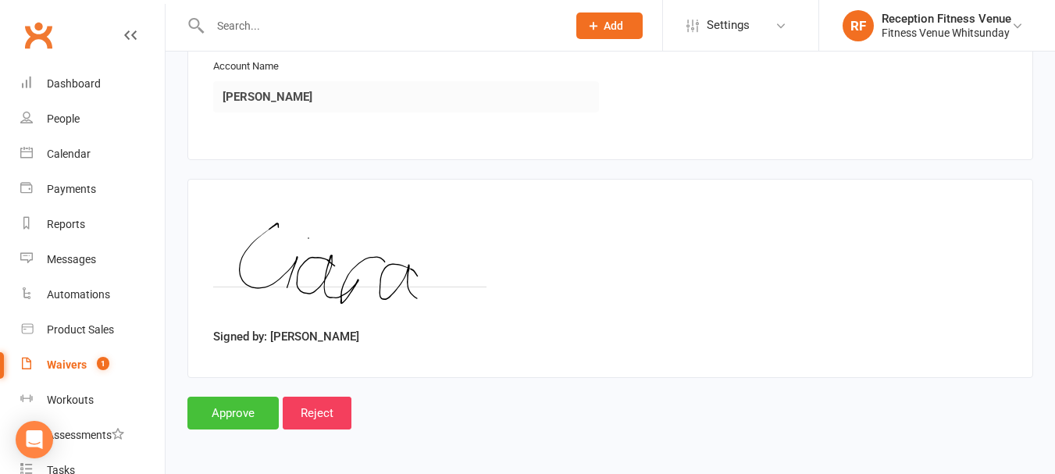
click at [237, 416] on input "Approve" at bounding box center [232, 413] width 91 height 33
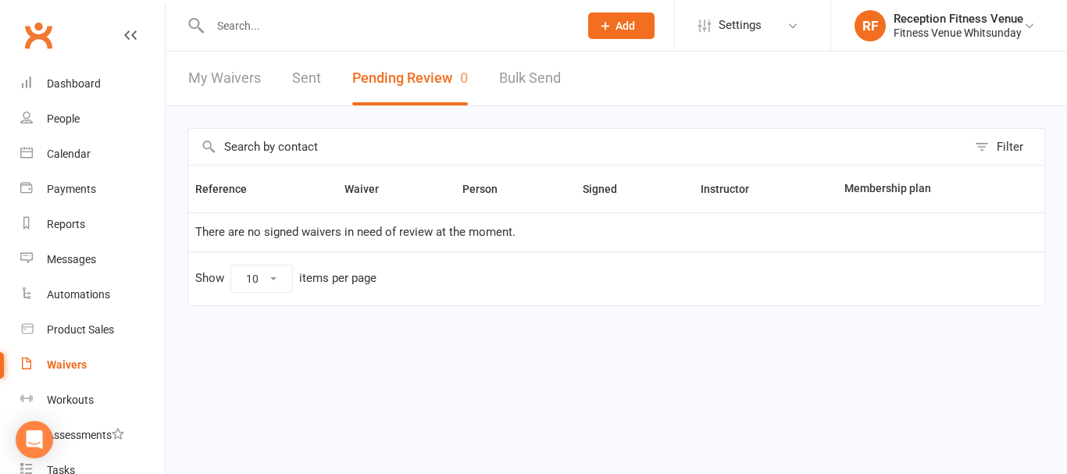
click at [304, 73] on link "Sent" at bounding box center [306, 79] width 29 height 54
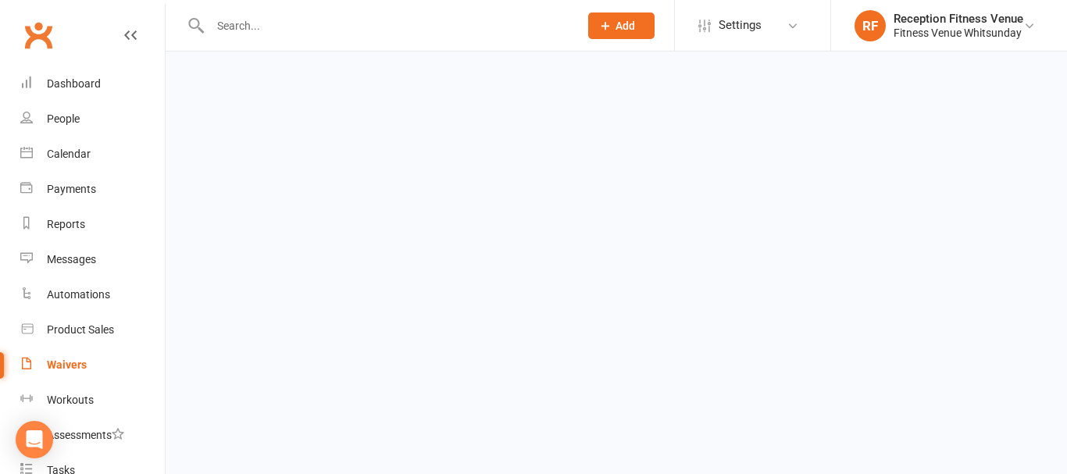
select select "100"
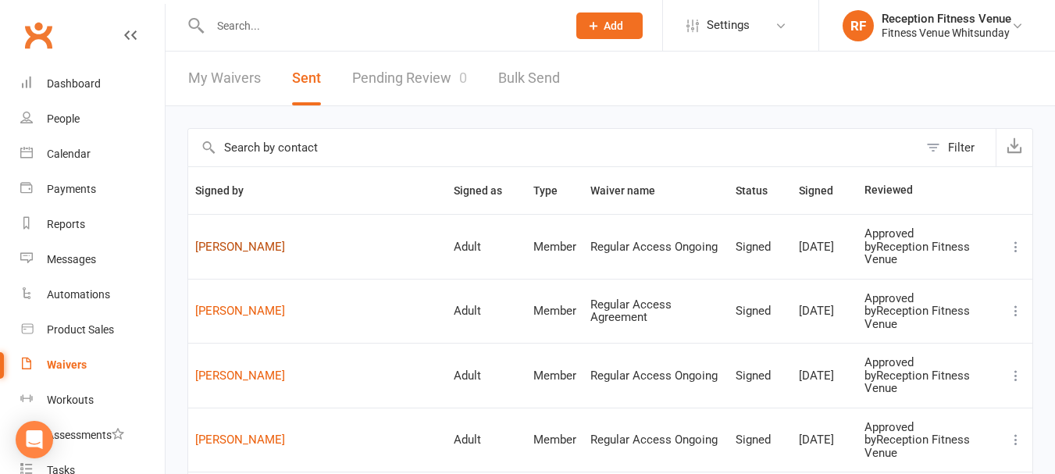
click at [239, 241] on link "Ciara Lynch" at bounding box center [317, 247] width 245 height 13
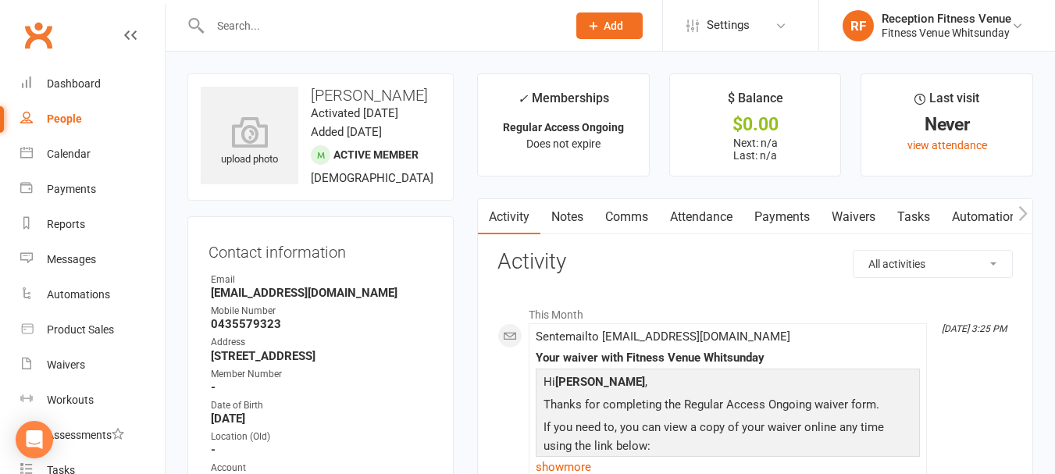
click at [1026, 212] on icon "button" at bounding box center [1023, 213] width 9 height 16
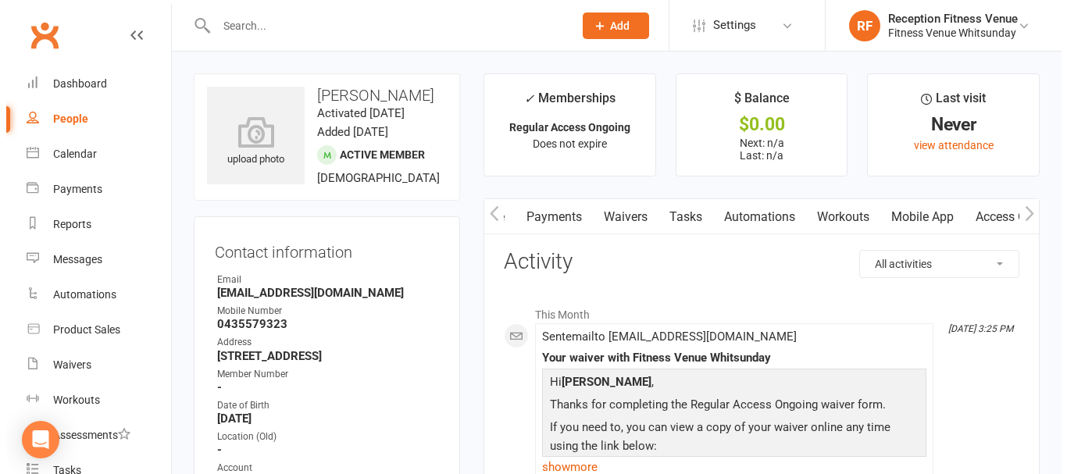
scroll to position [0, 234]
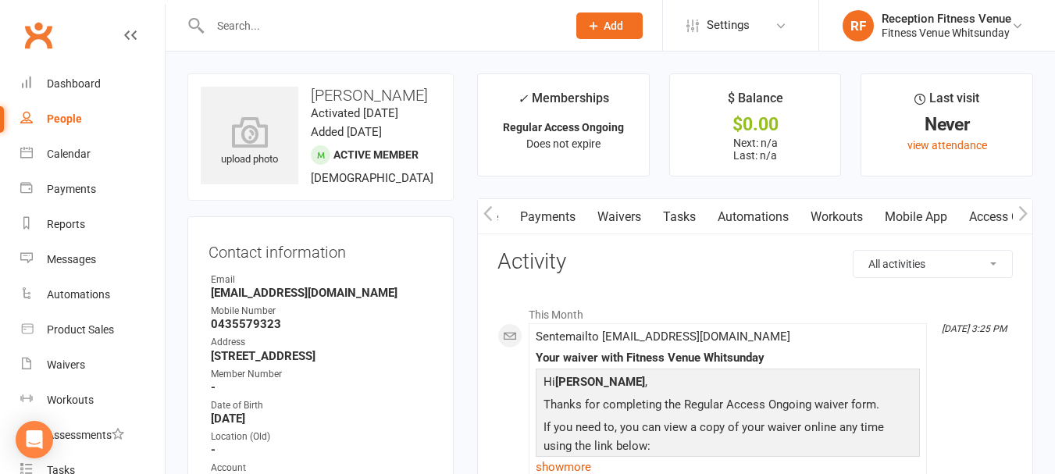
click at [937, 222] on link "Mobile App" at bounding box center [916, 217] width 84 height 36
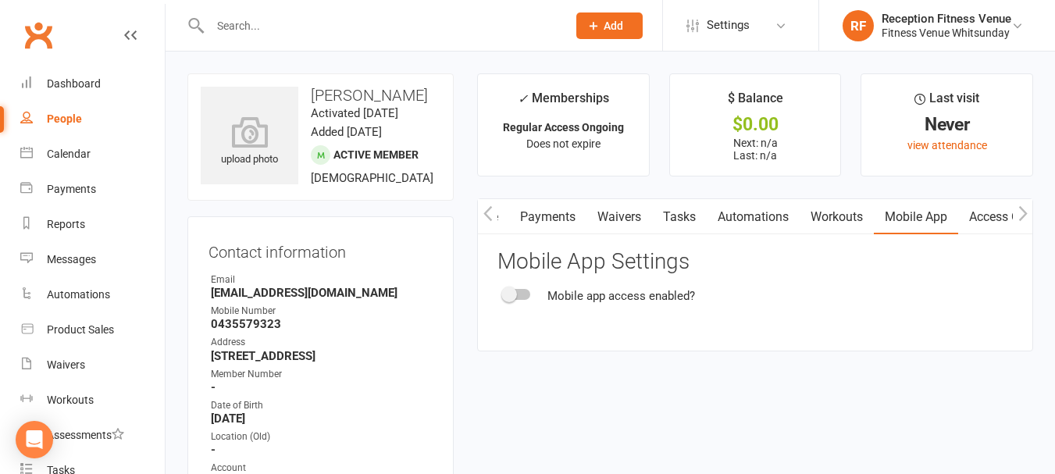
click at [509, 294] on span at bounding box center [510, 295] width 16 height 16
click at [504, 292] on input "checkbox" at bounding box center [504, 292] width 0 height 0
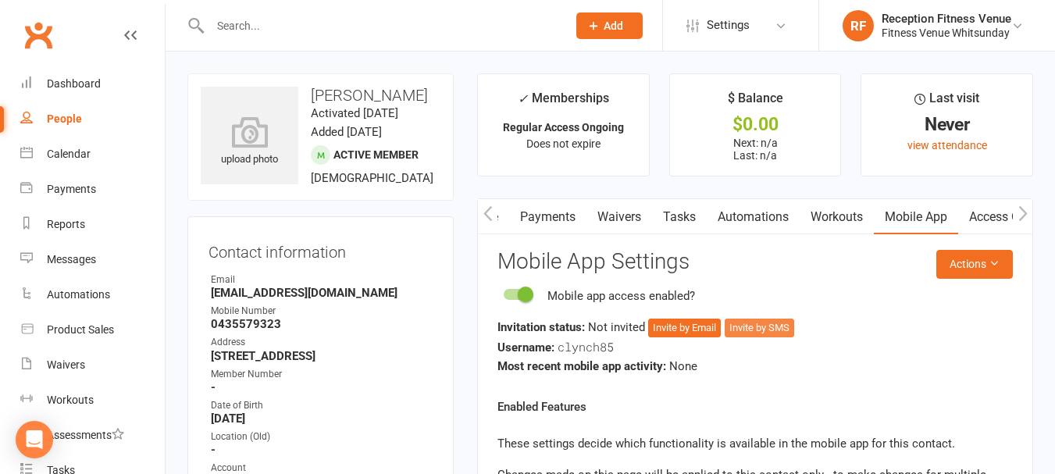
click at [746, 326] on button "Invite by SMS" at bounding box center [760, 328] width 70 height 19
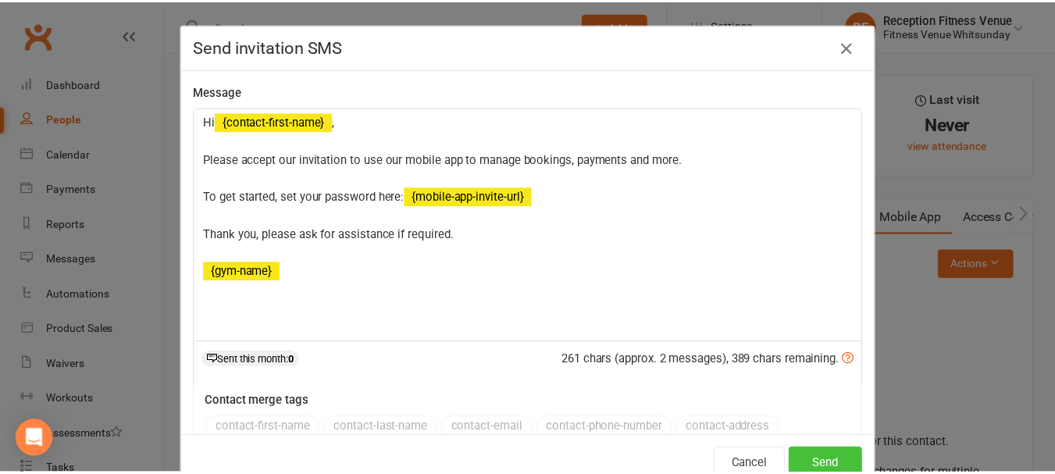
scroll to position [45, 0]
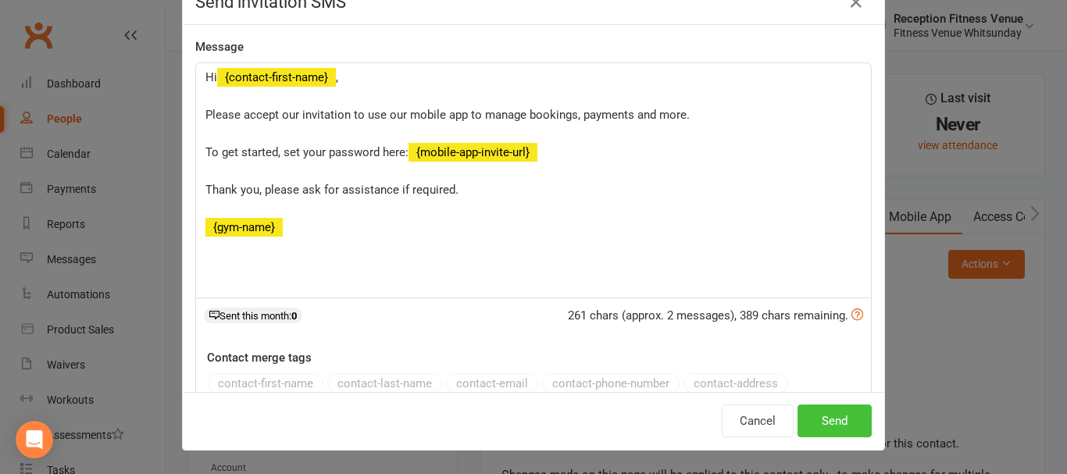
click at [812, 413] on button "Send" at bounding box center [835, 421] width 74 height 33
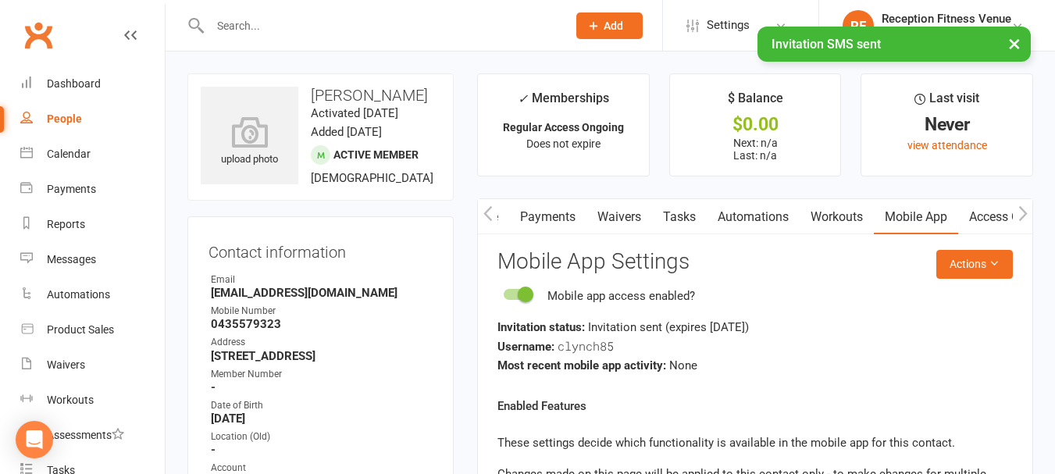
click at [979, 220] on link "Access Control" at bounding box center [1010, 217] width 104 height 36
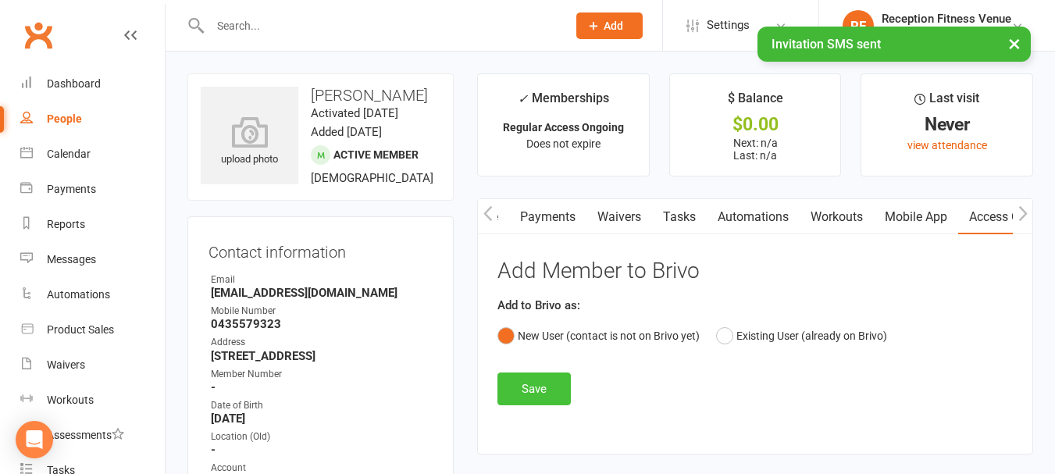
click at [527, 382] on button "Save" at bounding box center [534, 389] width 73 height 33
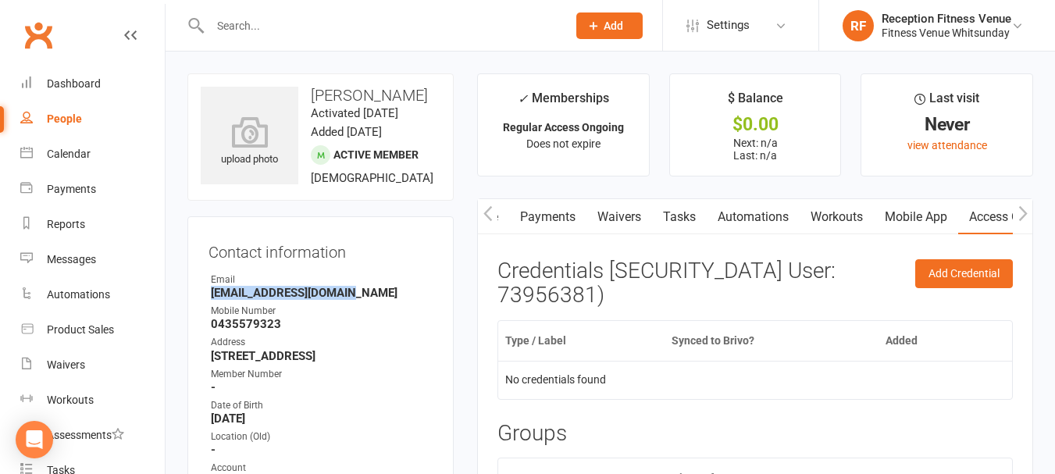
drag, startPoint x: 361, startPoint y: 323, endPoint x: 190, endPoint y: 333, distance: 171.3
click at [190, 333] on div "Contact information Owner Email ciaragelynch@gmail.com Mobile Number 0435579323…" at bounding box center [320, 396] width 266 height 361
copy strong "ciaragelynch@gmail.com"
click at [77, 151] on div "Calendar" at bounding box center [69, 154] width 44 height 12
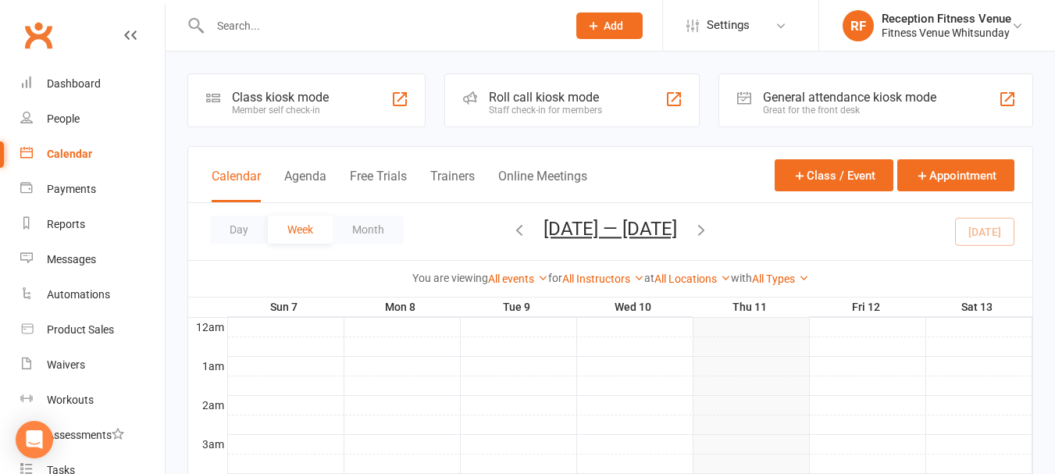
click at [857, 102] on div "General attendance kiosk mode" at bounding box center [849, 97] width 173 height 15
